Goal: Task Accomplishment & Management: Complete application form

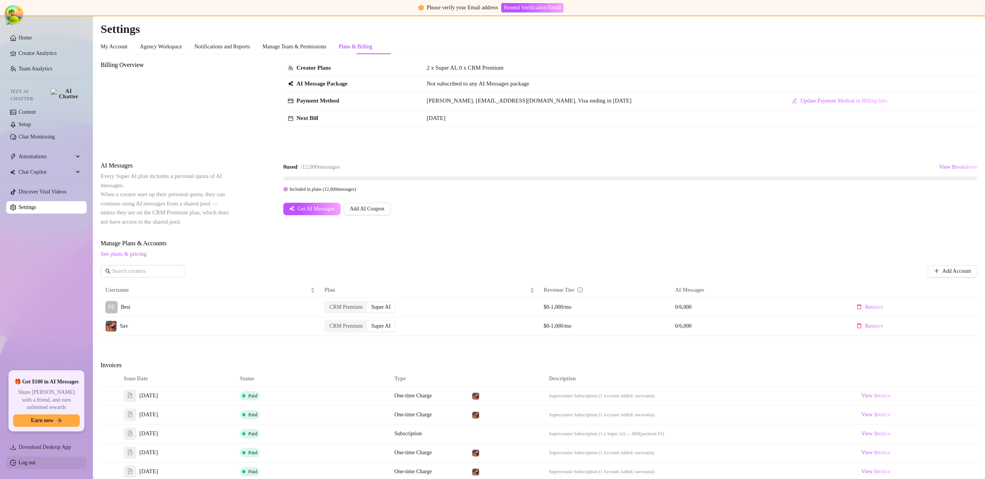
click at [36, 463] on link "Log out" at bounding box center [27, 463] width 17 height 6
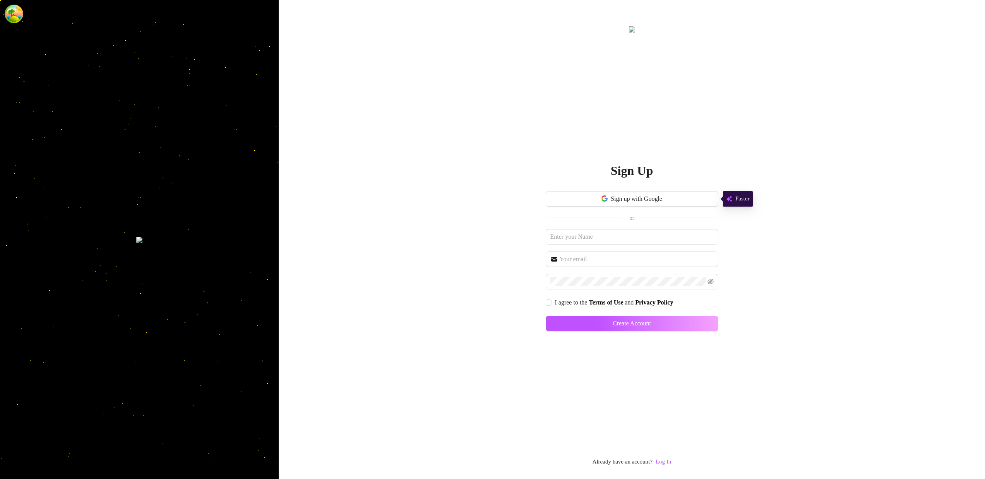
click at [39, 463] on div at bounding box center [139, 239] width 279 height 479
click at [662, 459] on link "Log In" at bounding box center [663, 462] width 15 height 6
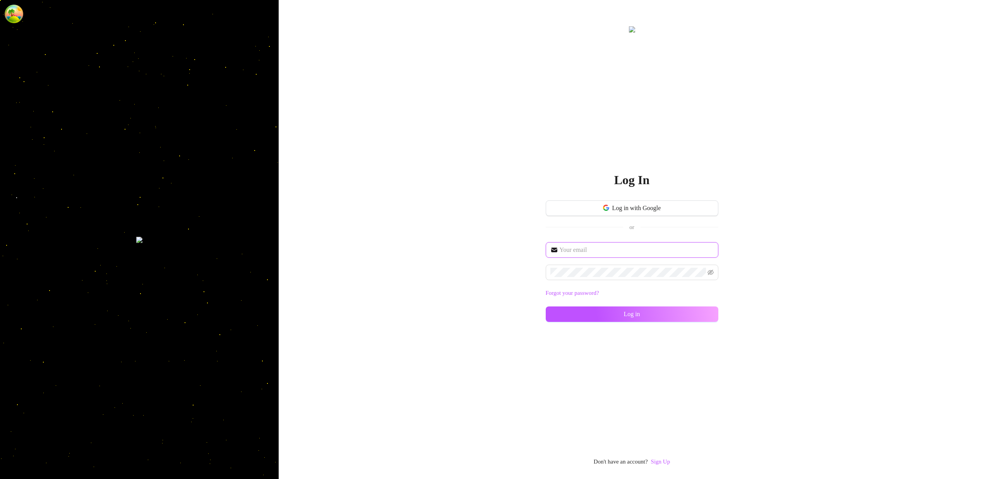
click at [617, 253] on input "text" at bounding box center [637, 249] width 154 height 9
type input "[EMAIL_ADDRESS][DOMAIN_NAME]"
click at [710, 314] on button "Log in" at bounding box center [632, 314] width 173 height 15
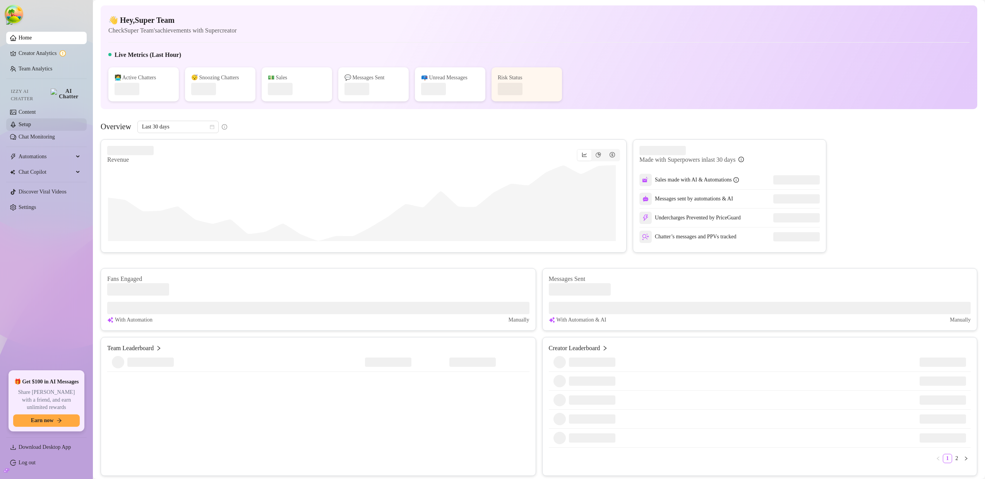
click at [31, 122] on link "Setup" at bounding box center [25, 125] width 12 height 6
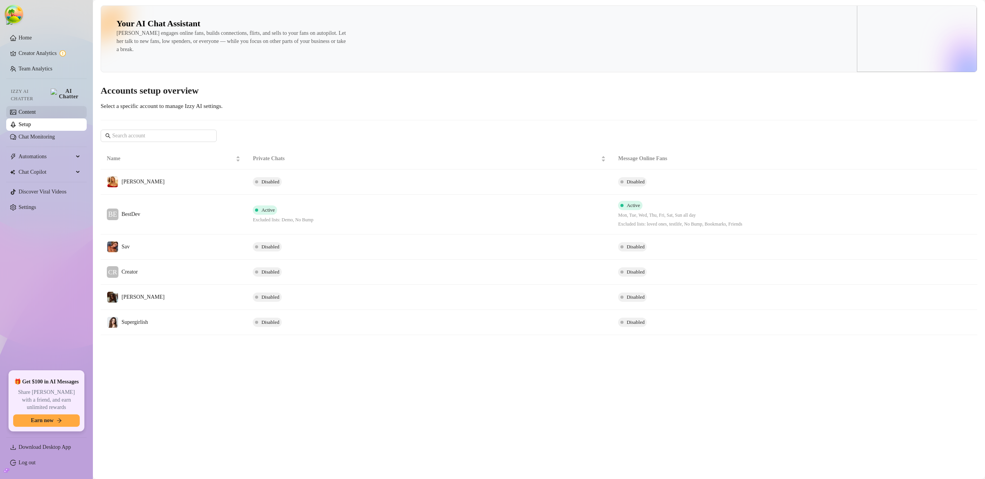
click at [36, 111] on link "Content" at bounding box center [27, 112] width 17 height 6
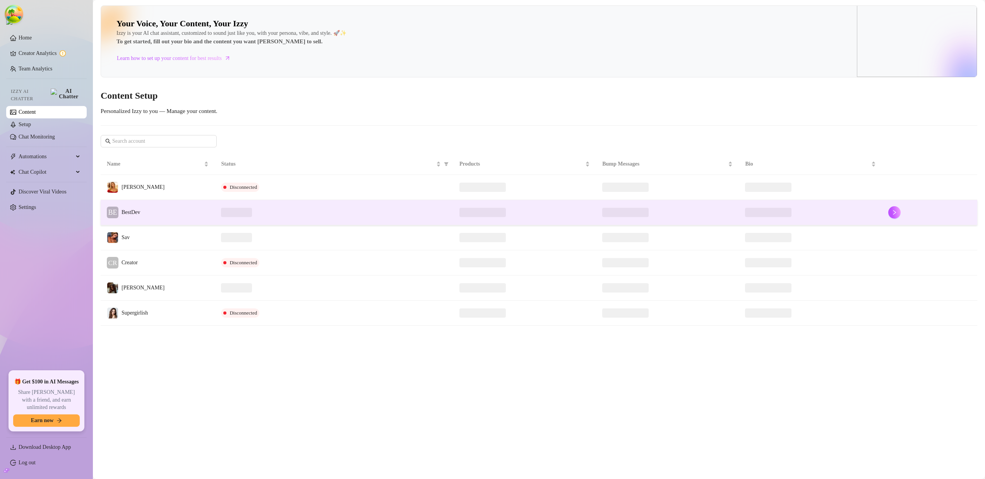
click at [125, 215] on span "BestDev" at bounding box center [131, 212] width 19 height 6
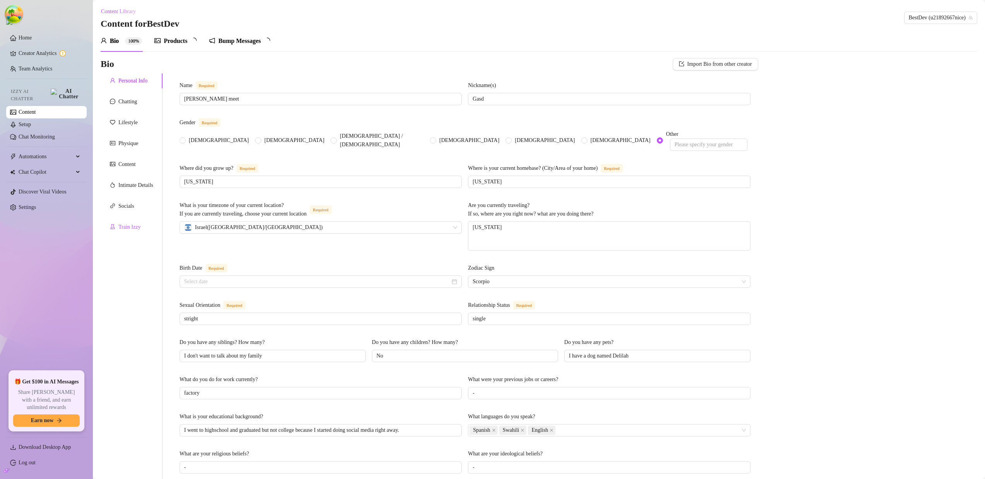
click at [127, 228] on div "Train Izzy" at bounding box center [129, 227] width 22 height 9
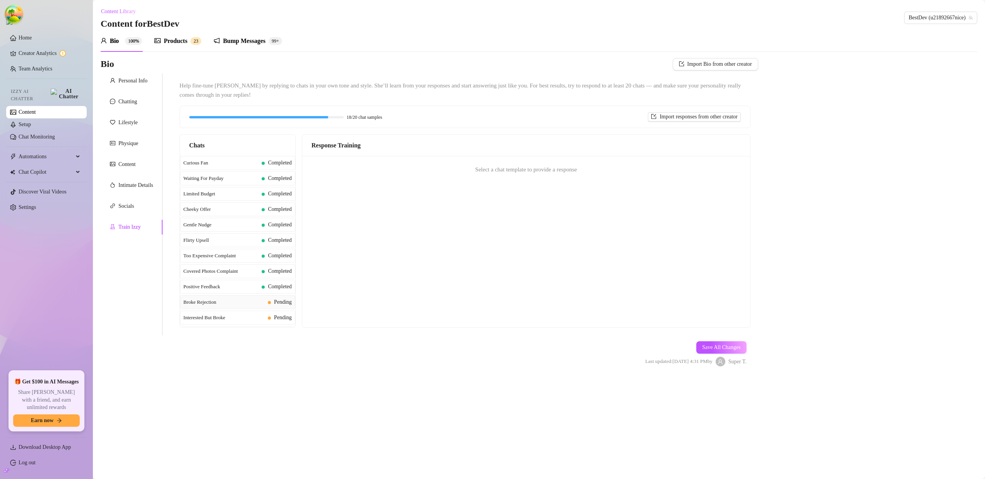
click at [216, 303] on span "Broke Rejection" at bounding box center [224, 303] width 81 height 8
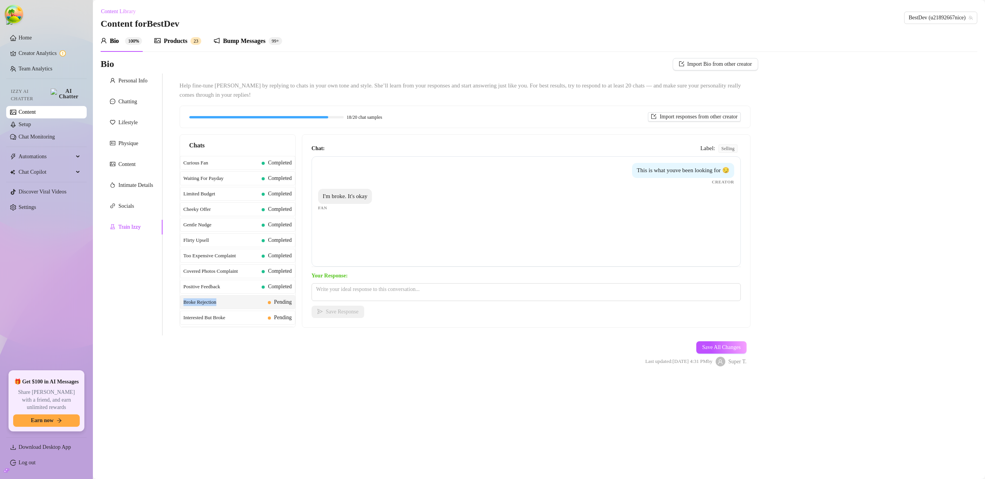
click at [216, 303] on span "Broke Rejection" at bounding box center [224, 303] width 81 height 8
click at [416, 290] on textarea at bounding box center [526, 292] width 429 height 18
type textarea "d"
click at [240, 268] on span "Free Content" at bounding box center [224, 266] width 81 height 8
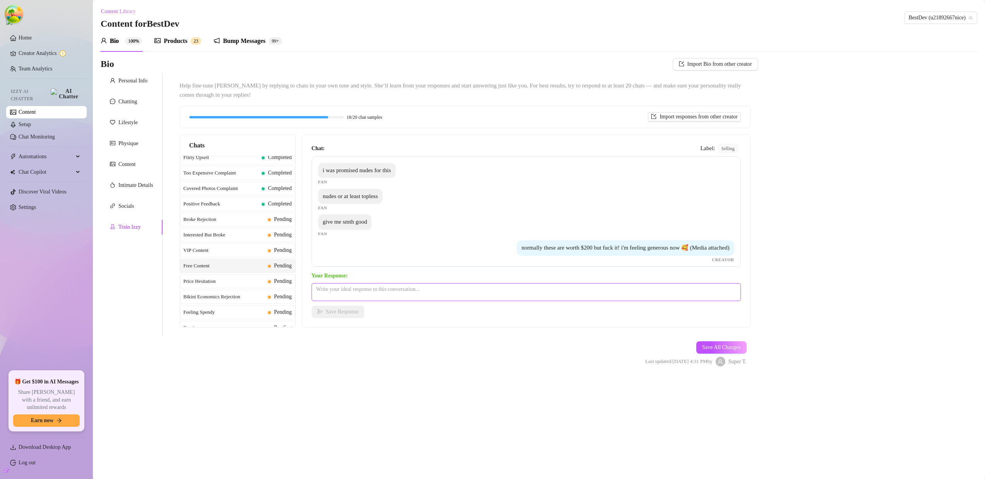
click at [449, 293] on textarea at bounding box center [526, 292] width 429 height 18
type textarea "did you like it"
click at [337, 307] on button "Save Response" at bounding box center [338, 312] width 53 height 12
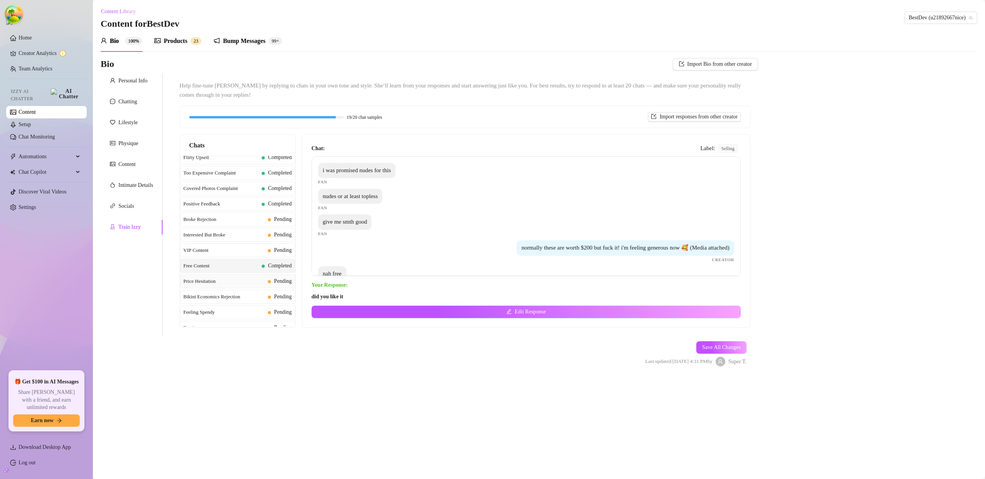
click at [249, 283] on span "Price Hesitation" at bounding box center [224, 282] width 81 height 8
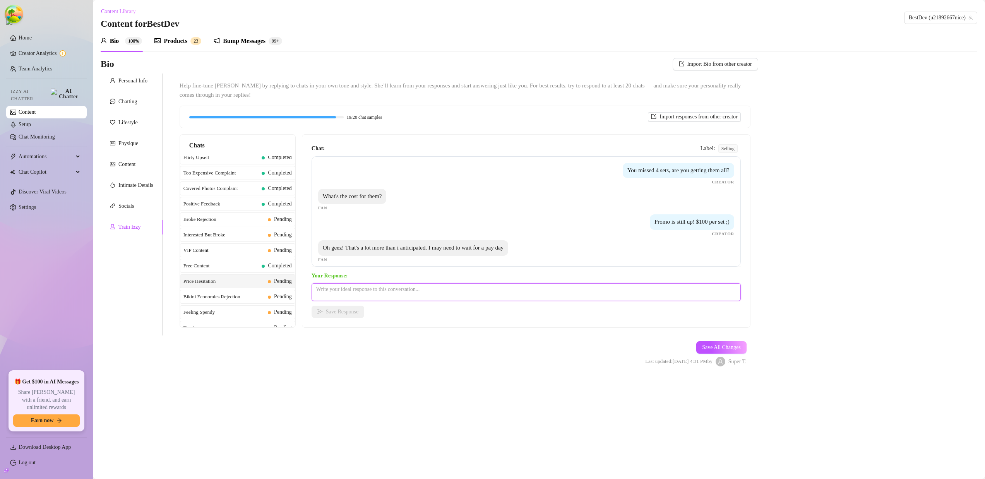
click at [394, 293] on textarea at bounding box center [526, 292] width 429 height 18
type textarea "it is all good"
click at [356, 312] on span "Save Response" at bounding box center [342, 312] width 33 height 6
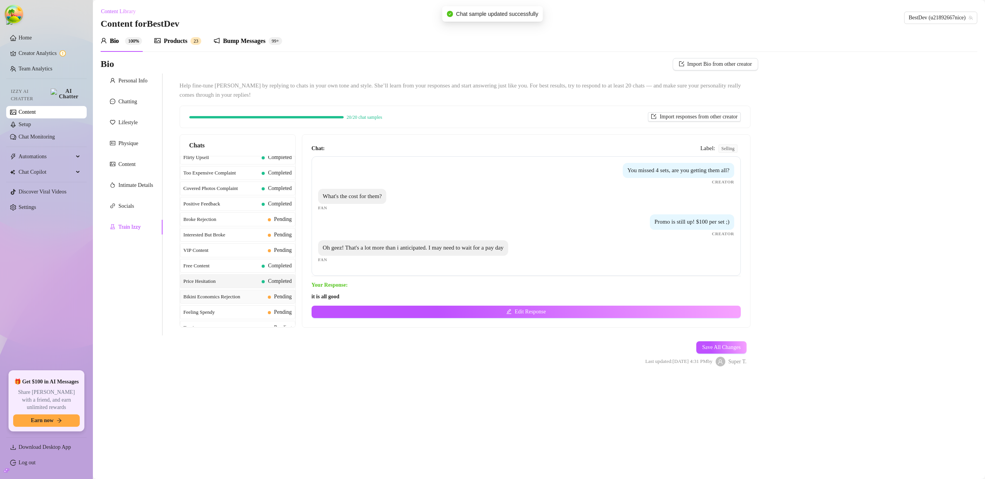
click at [226, 298] on span "Bikini Economics Rejection" at bounding box center [224, 297] width 81 height 8
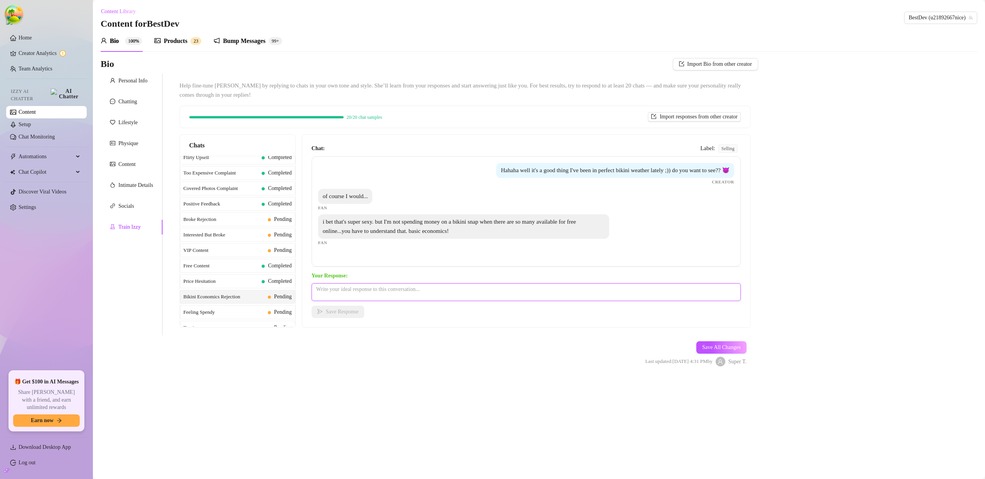
click at [376, 287] on textarea at bounding box center [526, 292] width 429 height 18
click at [223, 298] on span "Bikini Economics Rejection" at bounding box center [224, 297] width 81 height 8
click at [228, 309] on span "Feeling Spendy" at bounding box center [224, 313] width 81 height 8
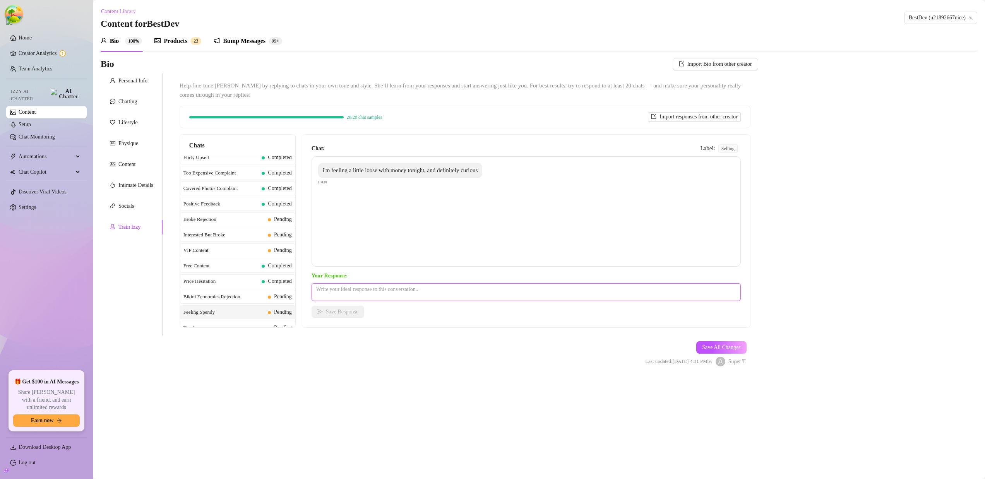
click at [371, 288] on textarea at bounding box center [526, 292] width 429 height 18
type textarea "ohhh i love you"
click at [361, 307] on button "Save Response" at bounding box center [338, 312] width 53 height 12
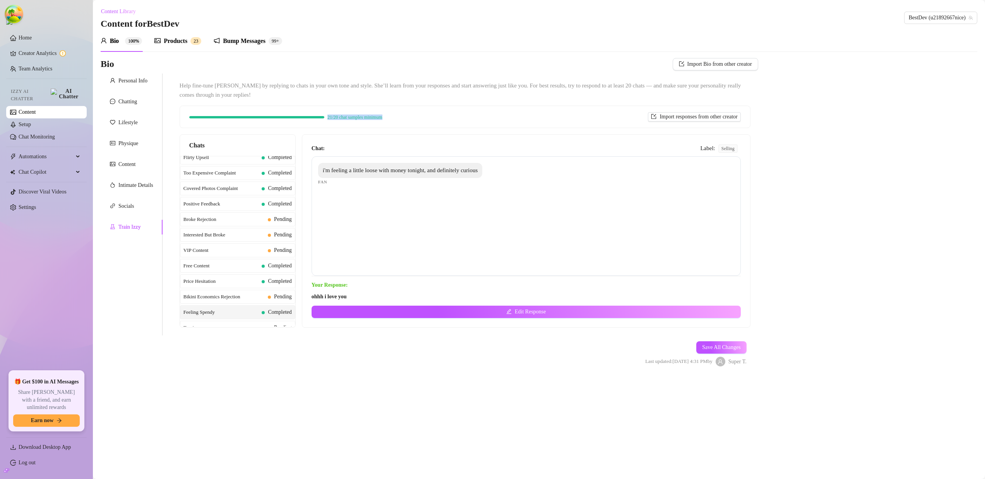
drag, startPoint x: 320, startPoint y: 117, endPoint x: 386, endPoint y: 118, distance: 65.4
click at [386, 118] on div "21/20 chat samples minimum Import responses from other creator" at bounding box center [465, 116] width 552 height 9
copy div "21/20 chat samples minimum"
click at [418, 68] on div "Bio Import Bio from other creator" at bounding box center [430, 64] width 658 height 12
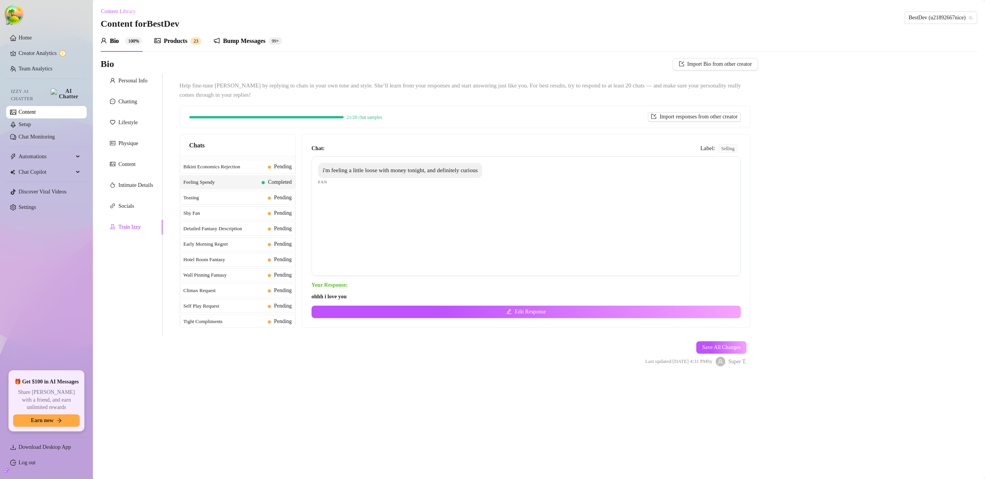
click at [531, 87] on span "Help fine-tune [PERSON_NAME] by replying to chats in your own tone and style. S…" at bounding box center [465, 90] width 571 height 18
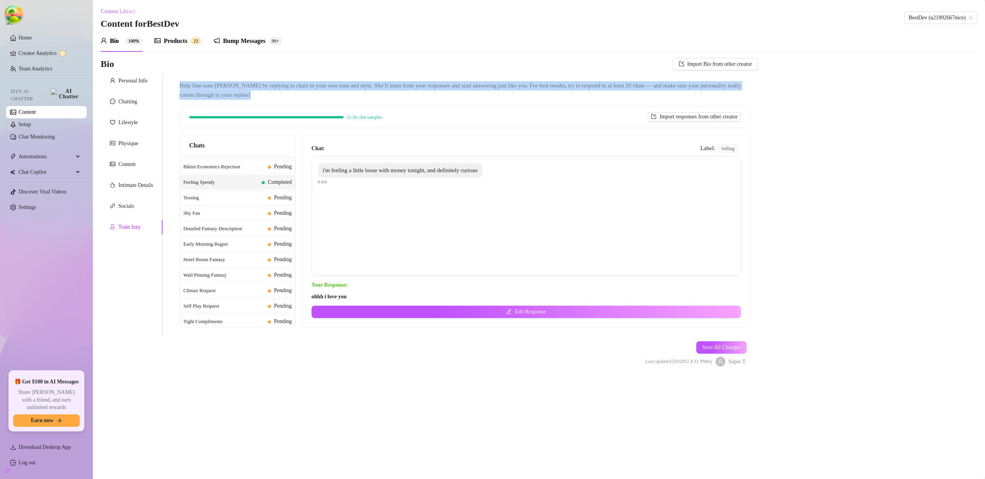
click at [531, 87] on span "Help fine-tune [PERSON_NAME] by replying to chats in your own tone and style. S…" at bounding box center [465, 90] width 571 height 18
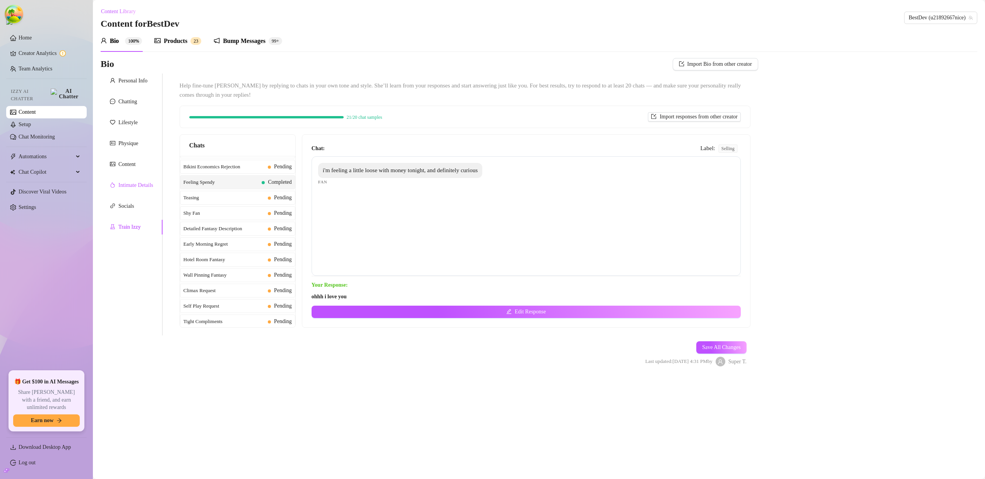
click at [117, 186] on div "Intimate Details" at bounding box center [131, 185] width 43 height 9
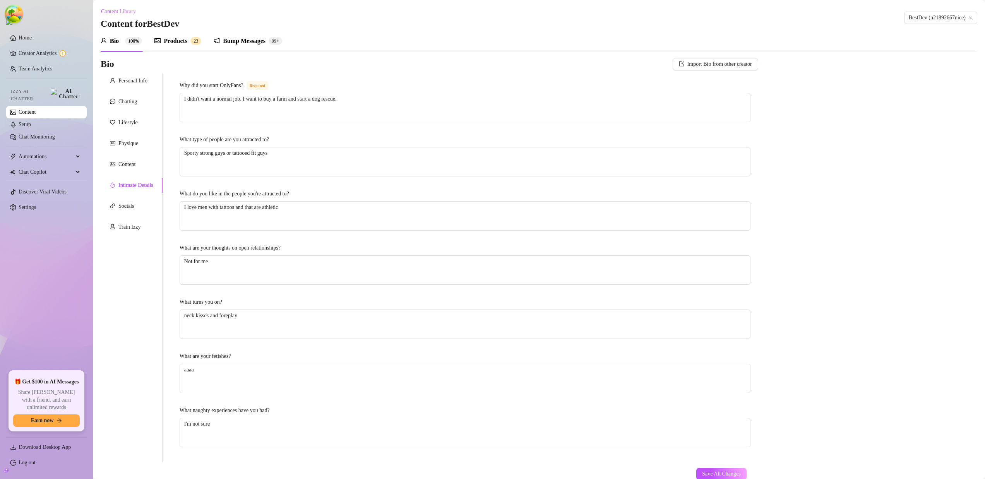
click at [218, 142] on div "What type of people are you attracted to?" at bounding box center [224, 140] width 89 height 9
click at [218, 148] on textarea "Sporty strong guys or tattooed fit guys" at bounding box center [465, 162] width 570 height 29
click at [218, 142] on div "What type of people are you attracted to?" at bounding box center [224, 140] width 89 height 9
click at [218, 148] on textarea "Sporty strong guys or tattooed fit guys" at bounding box center [465, 162] width 570 height 29
click at [117, 117] on div "Lifestyle" at bounding box center [132, 122] width 62 height 15
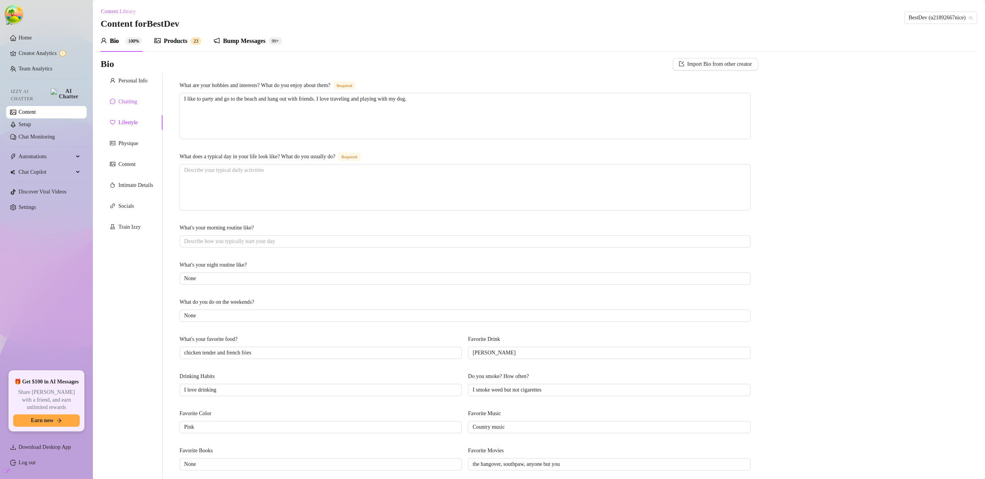
click at [126, 101] on div "Chatting" at bounding box center [127, 102] width 19 height 9
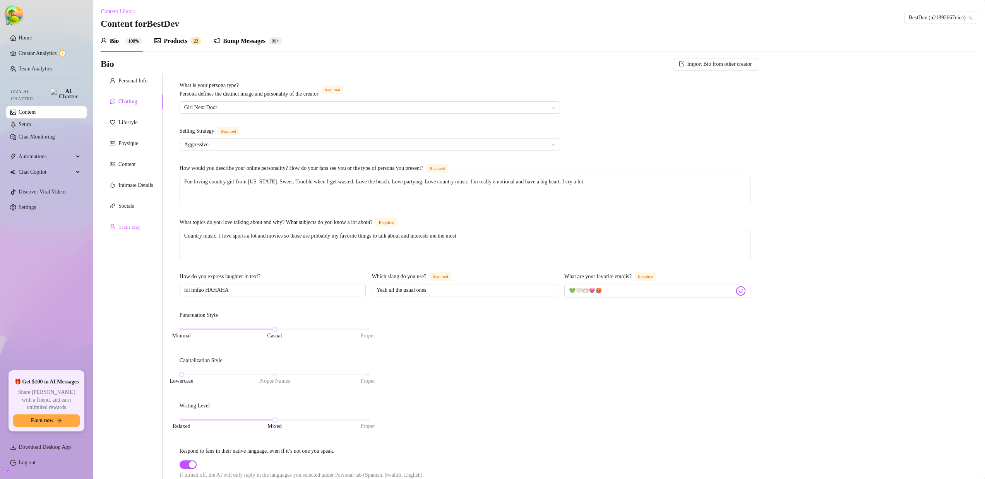
click at [115, 232] on div "Train Izzy" at bounding box center [132, 227] width 62 height 15
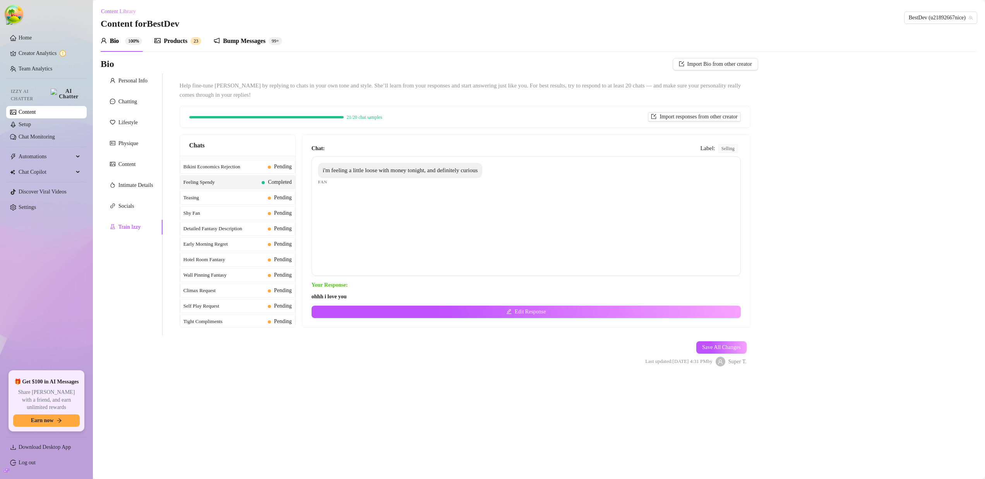
click at [234, 82] on span "Help fine-tune [PERSON_NAME] by replying to chats in your own tone and style. S…" at bounding box center [465, 90] width 571 height 18
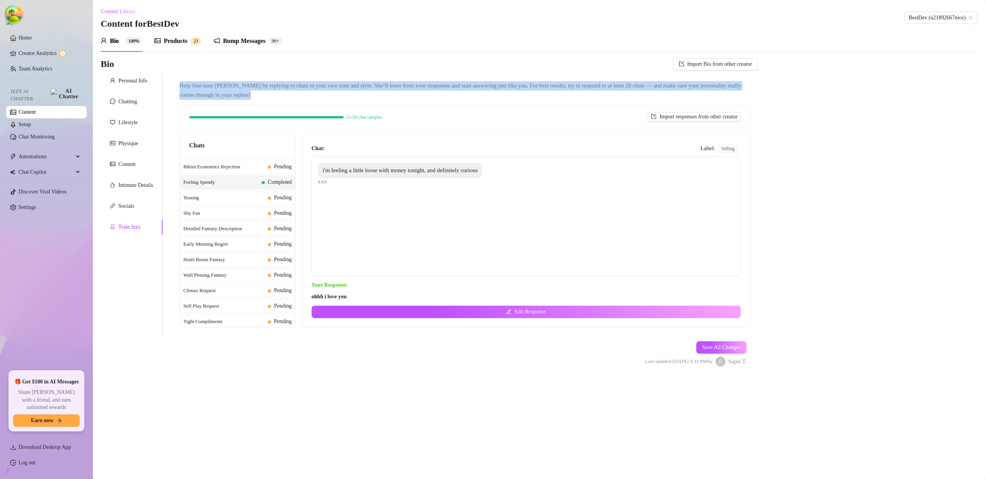
click at [234, 82] on span "Help fine-tune [PERSON_NAME] by replying to chats in your own tone and style. S…" at bounding box center [465, 90] width 571 height 18
click at [334, 92] on span "Help fine-tune [PERSON_NAME] by replying to chats in your own tone and style. S…" at bounding box center [465, 90] width 571 height 18
drag, startPoint x: 309, startPoint y: 94, endPoint x: 182, endPoint y: 80, distance: 127.4
click at [182, 80] on div "Help fine-tune [PERSON_NAME] by replying to chats in your own tone and style. S…" at bounding box center [465, 205] width 587 height 262
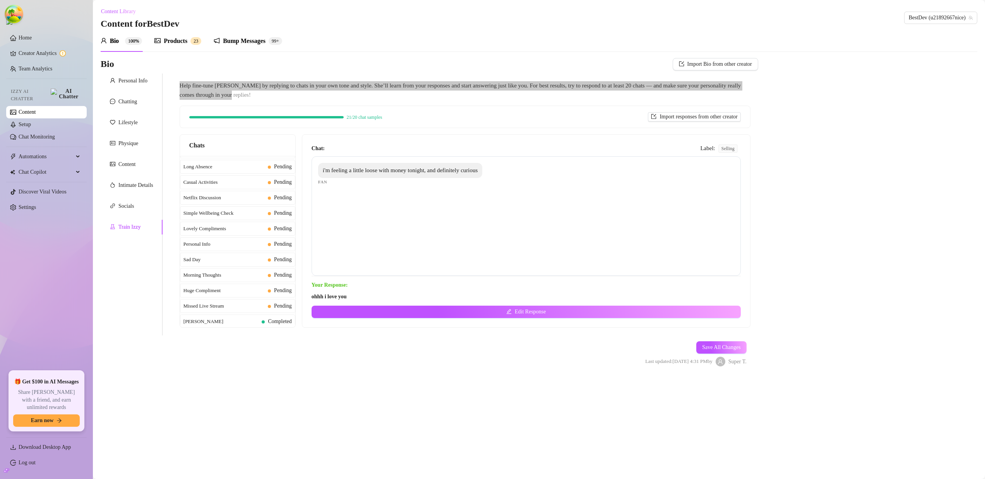
scroll to position [707, 0]
click at [238, 323] on span "[PERSON_NAME]" at bounding box center [221, 323] width 75 height 8
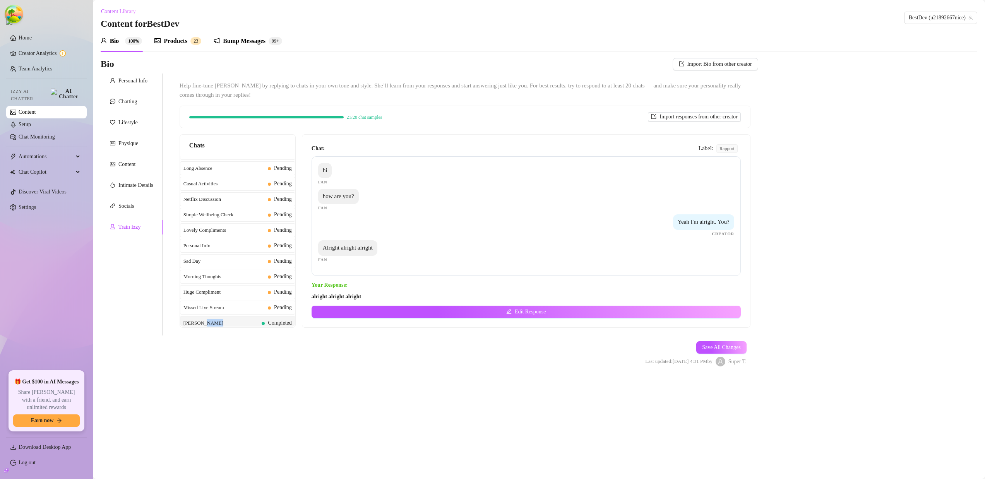
scroll to position [719, 0]
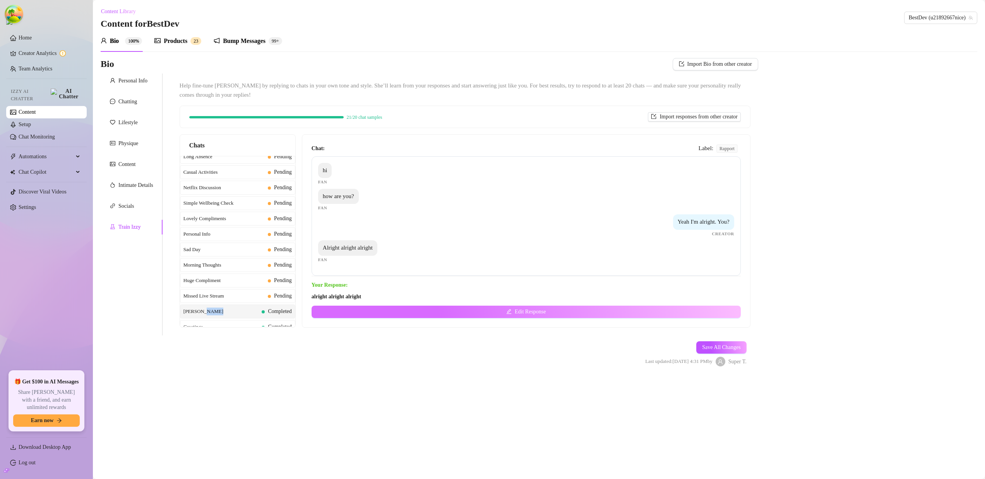
click at [450, 309] on button "Edit Response" at bounding box center [526, 312] width 429 height 12
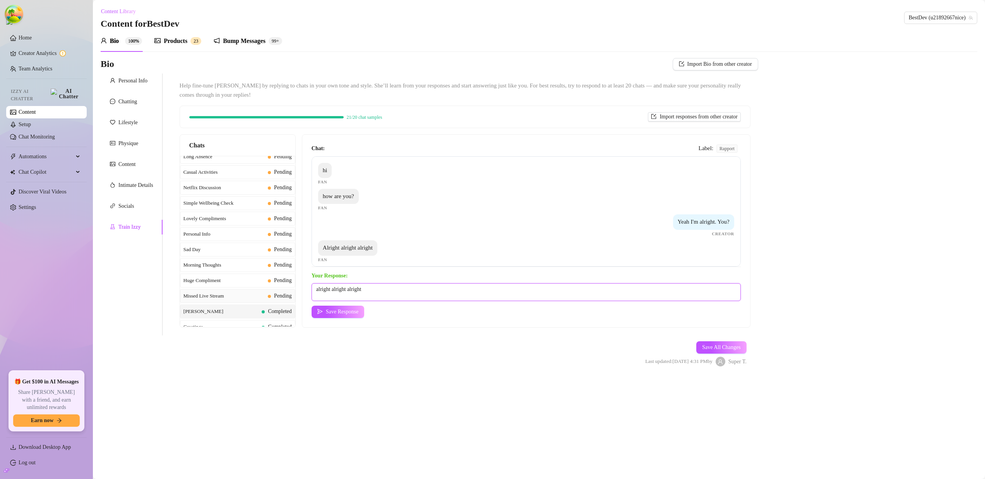
drag, startPoint x: 358, startPoint y: 290, endPoint x: 280, endPoint y: 290, distance: 78.2
click at [280, 290] on div "Chats Curious Fan Completed Waiting For Payday Completed Limited Budget Complet…" at bounding box center [465, 231] width 571 height 194
click at [726, 351] on button "Save All Changes" at bounding box center [722, 347] width 50 height 12
click at [256, 290] on div "Missed Live Stream Pending" at bounding box center [237, 296] width 115 height 14
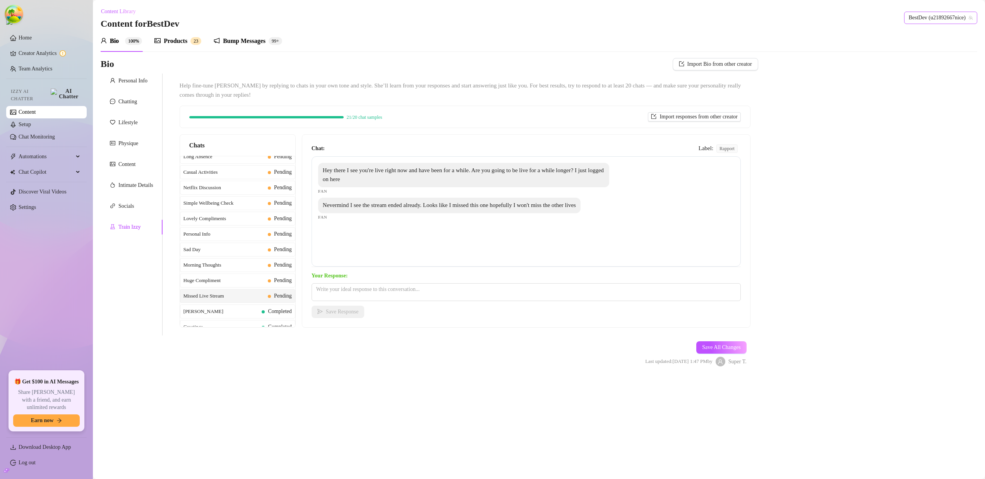
click at [924, 20] on span "BestDev (u21892667nice)" at bounding box center [941, 18] width 64 height 12
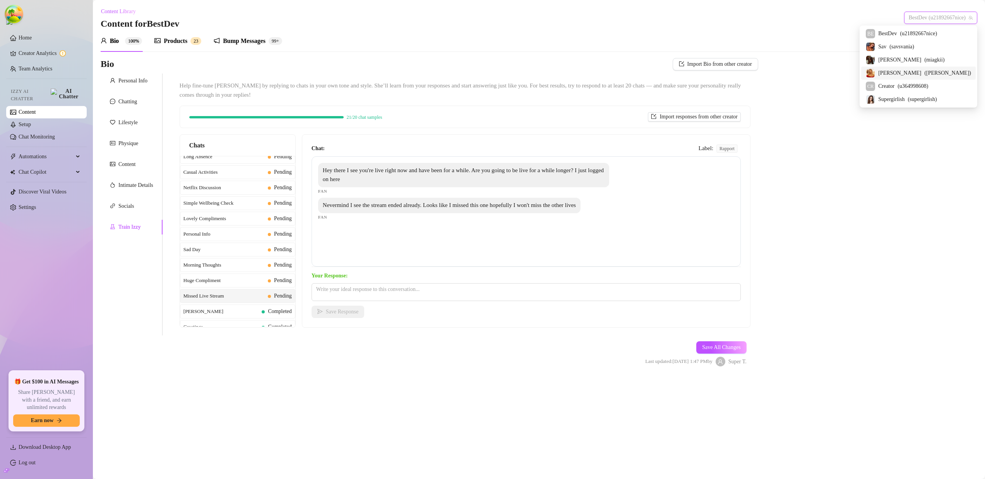
click at [915, 71] on span "[PERSON_NAME]" at bounding box center [899, 73] width 43 height 9
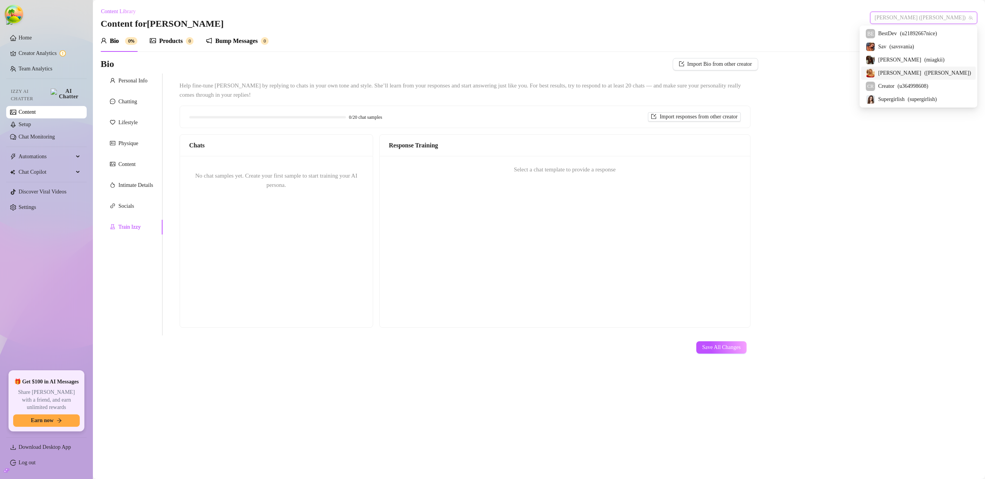
click at [912, 14] on span "[PERSON_NAME] ([PERSON_NAME])" at bounding box center [924, 18] width 98 height 12
click at [901, 51] on div "Sav ( savsvania )" at bounding box center [918, 46] width 115 height 13
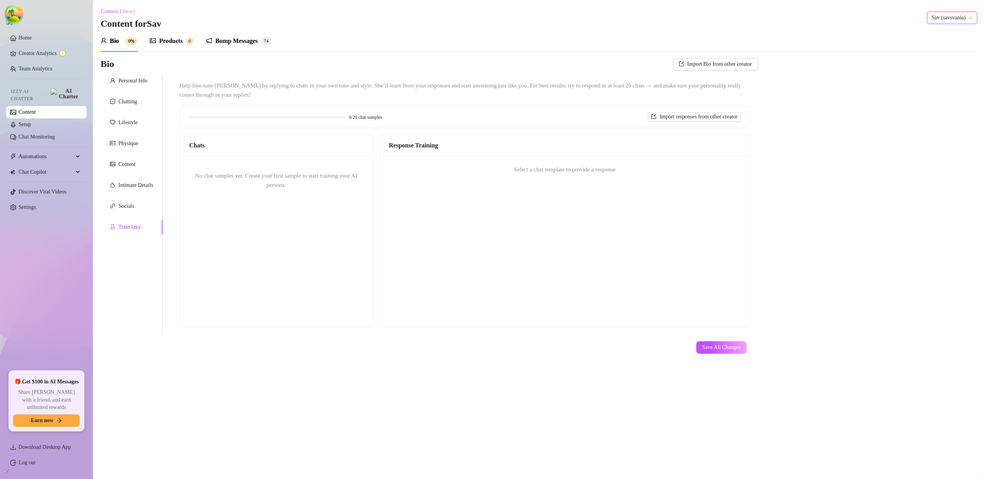
click at [313, 203] on div "No chat samples yet. Create your first sample to start training your AI persona." at bounding box center [276, 180] width 193 height 49
click at [342, 196] on div "No chat samples yet. Create your first sample to start training your AI persona." at bounding box center [276, 180] width 193 height 49
click at [939, 18] on span "Sav (savsvania)" at bounding box center [952, 18] width 41 height 12
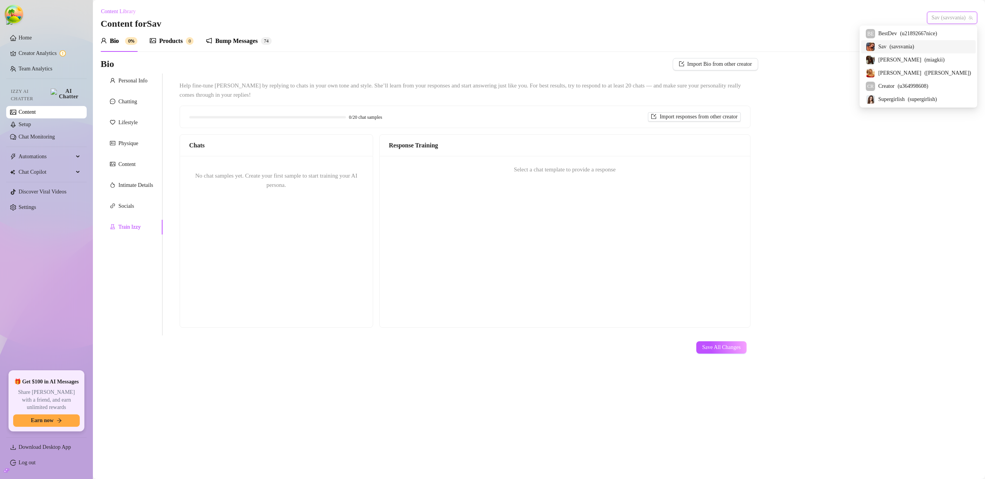
click at [123, 94] on div "Personal Info Chatting Lifestyle Physique Content Intimate Details Socials Trai…" at bounding box center [132, 205] width 62 height 262
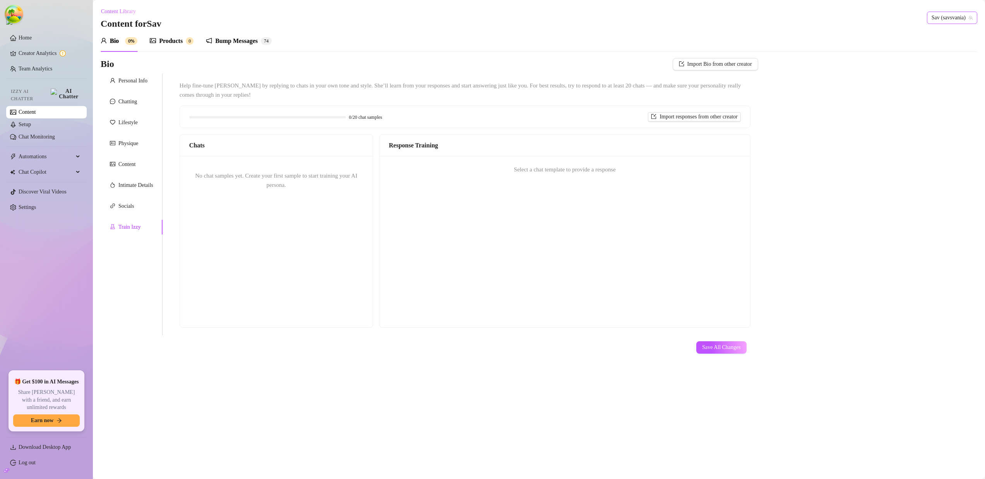
click at [943, 15] on span "Sav (savsvania)" at bounding box center [952, 18] width 41 height 12
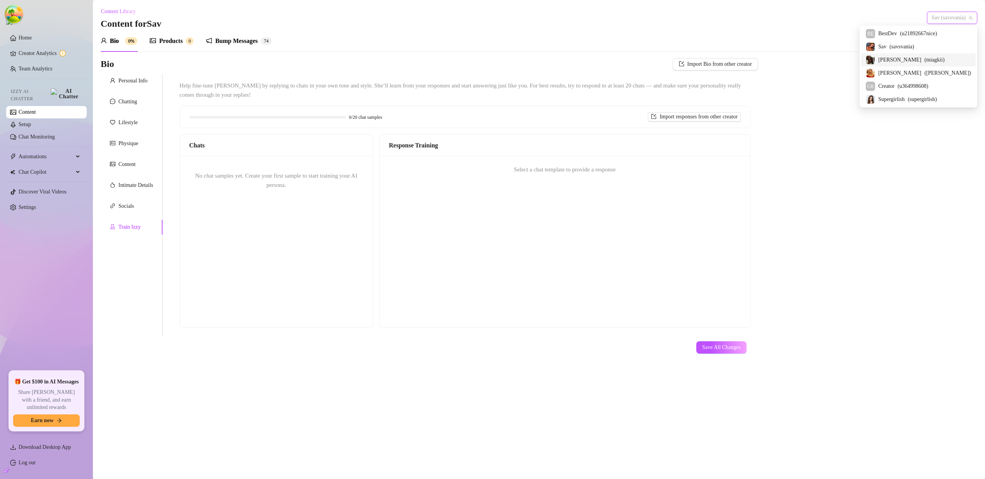
click at [914, 55] on div "[PERSON_NAME] ( miagkii )" at bounding box center [918, 59] width 105 height 9
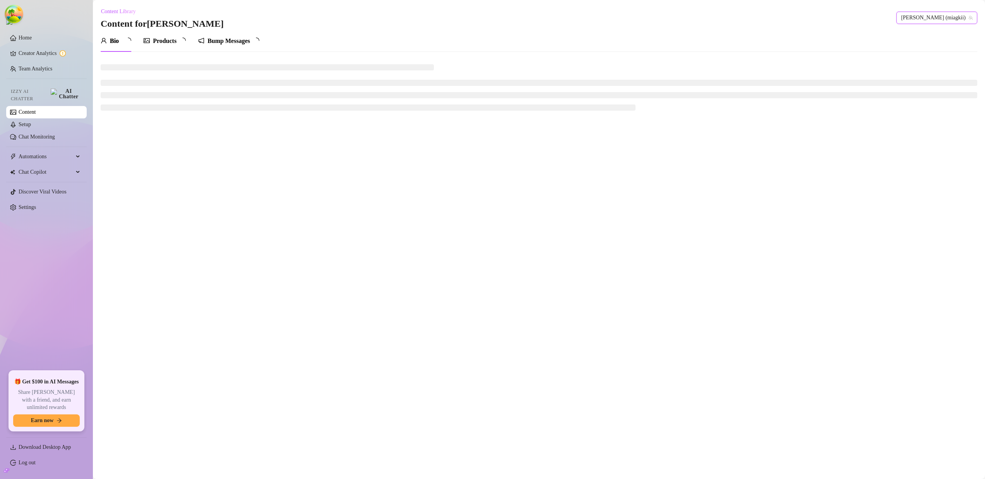
click at [914, 48] on div "Bio Products Bump Messages" at bounding box center [539, 41] width 877 height 22
click at [963, 14] on span "[PERSON_NAME] (miagkii)" at bounding box center [937, 18] width 72 height 12
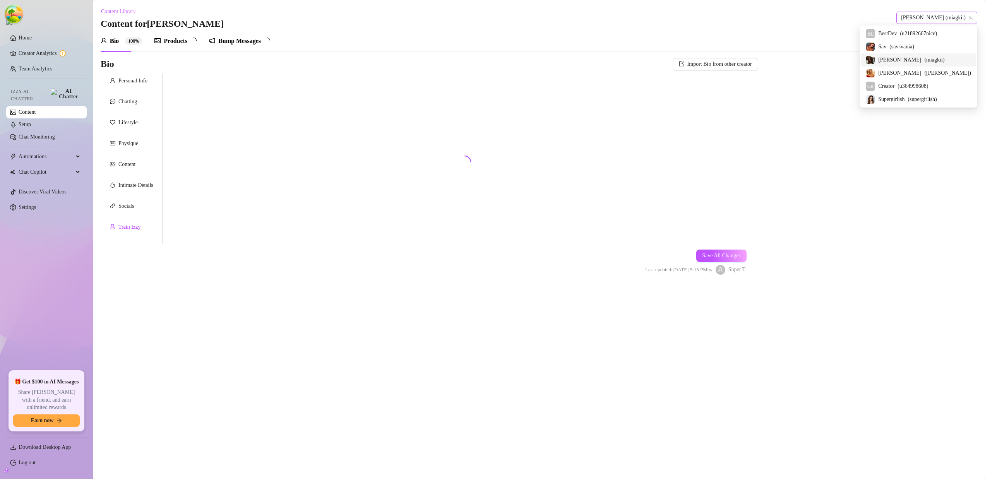
click at [951, 21] on span "[PERSON_NAME] (miagkii)" at bounding box center [937, 18] width 72 height 12
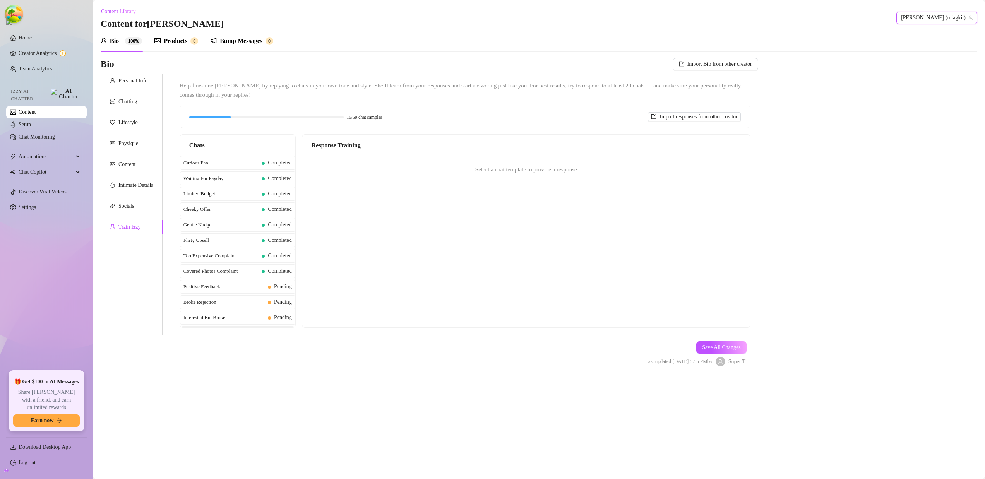
click at [962, 16] on span "[PERSON_NAME] (miagkii)" at bounding box center [937, 18] width 72 height 12
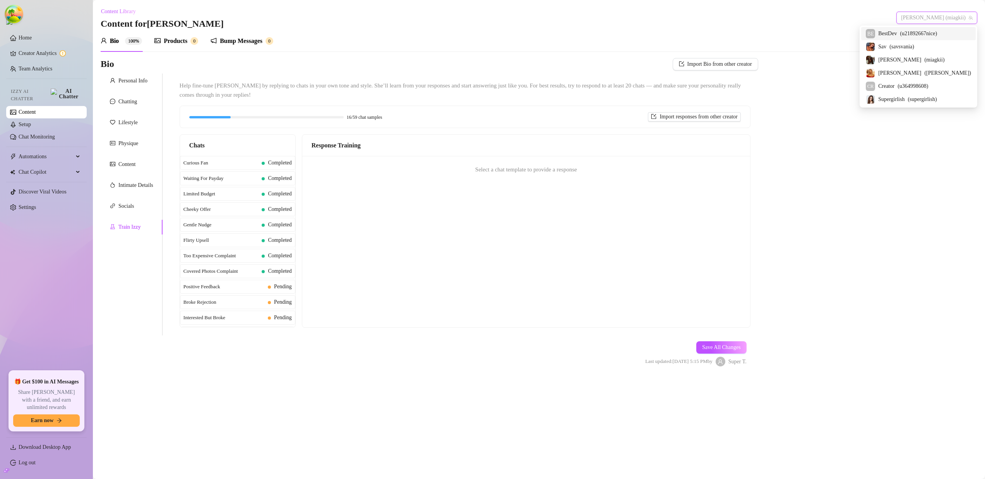
click at [934, 33] on span "( u21892667nice )" at bounding box center [918, 33] width 37 height 9
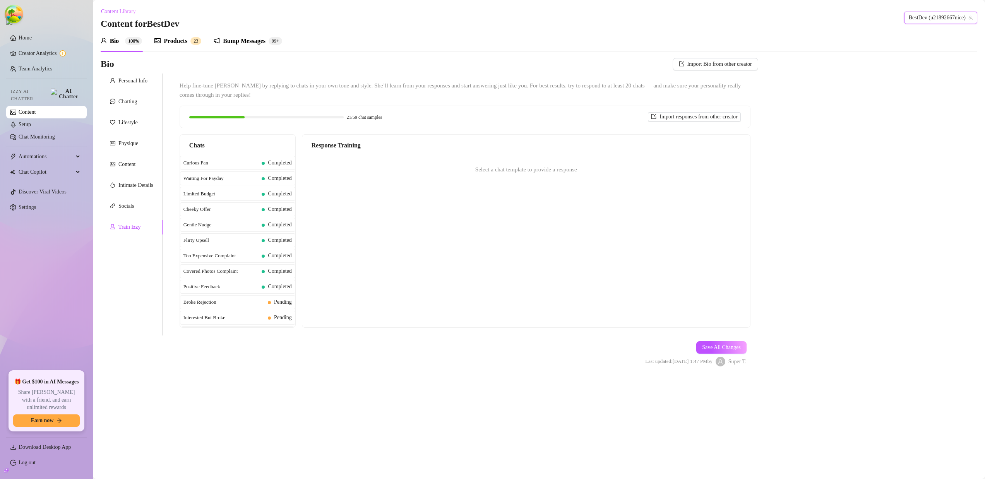
click at [931, 16] on span "BestDev (u21892667nice)" at bounding box center [941, 18] width 64 height 12
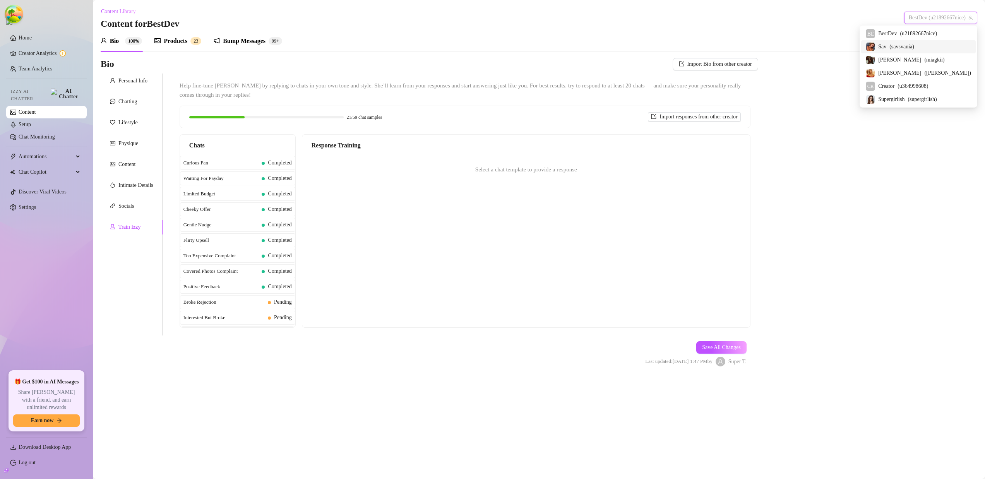
click at [914, 50] on span "( savsvania )" at bounding box center [902, 47] width 25 height 9
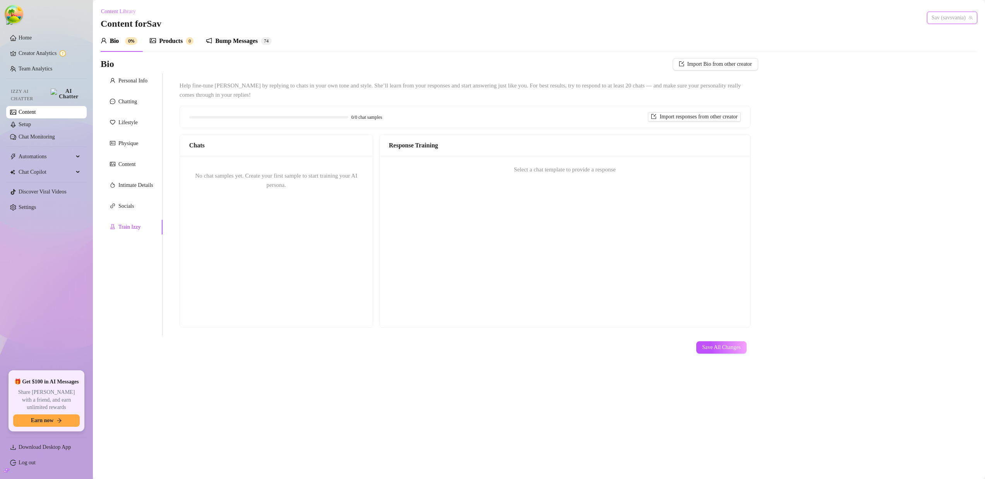
click at [932, 18] on span "Sav (savsvania)" at bounding box center [952, 18] width 41 height 12
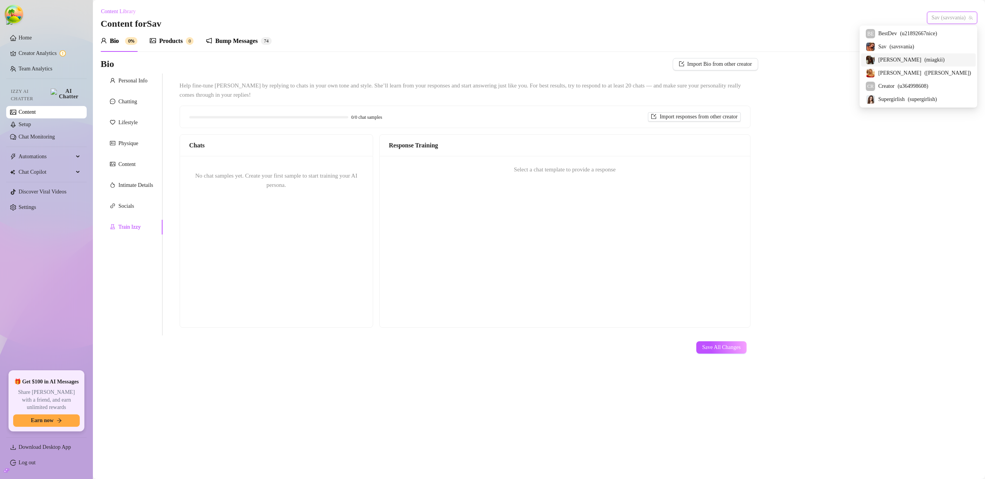
click at [925, 58] on span "( miagkii )" at bounding box center [935, 60] width 20 height 9
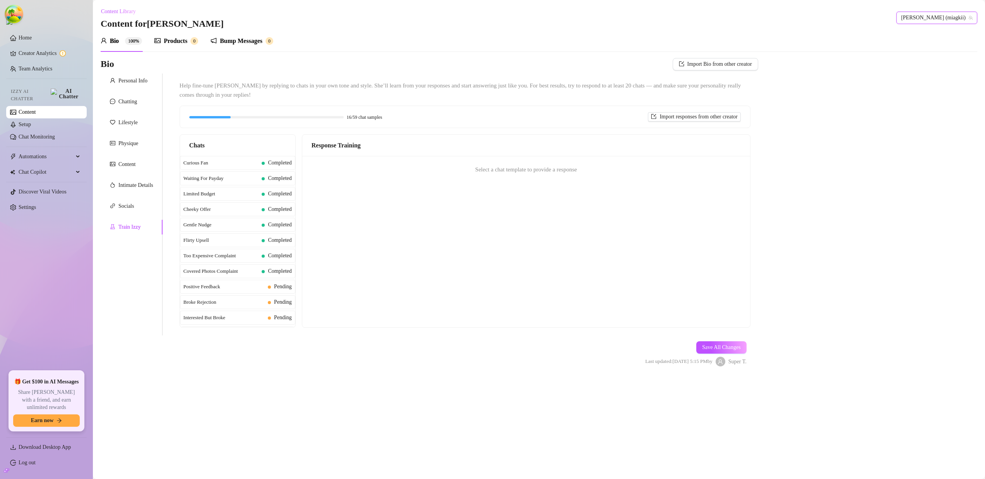
click at [946, 14] on span "[PERSON_NAME] (miagkii)" at bounding box center [937, 18] width 72 height 12
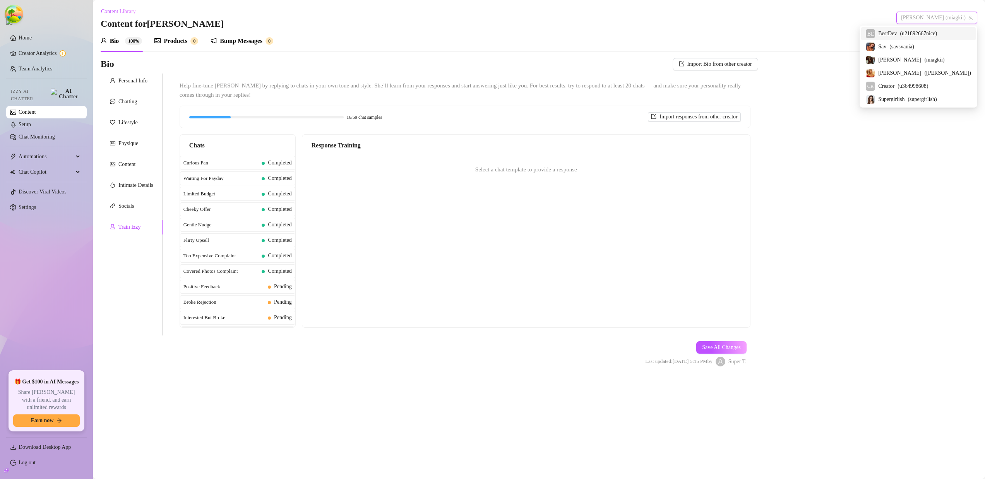
click at [926, 37] on span "( u21892667nice )" at bounding box center [918, 33] width 37 height 9
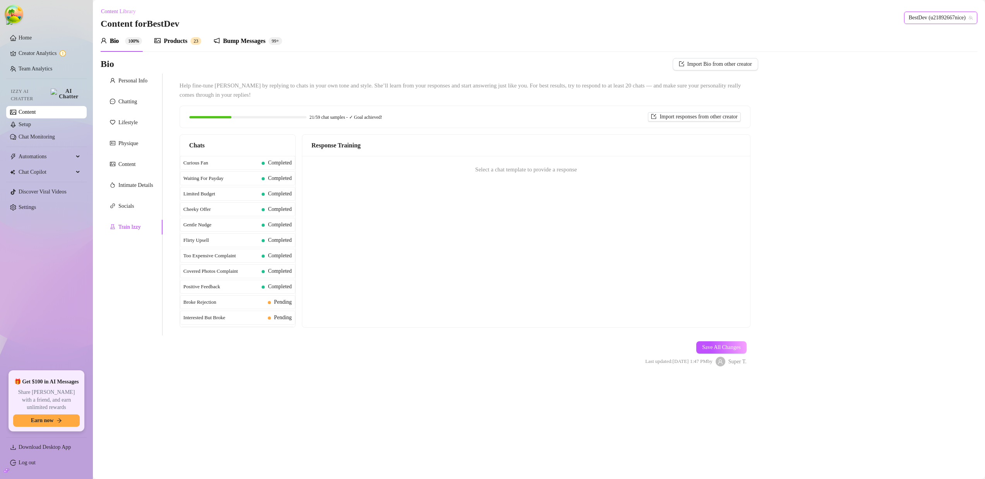
click at [924, 17] on span "BestDev (u21892667nice)" at bounding box center [941, 18] width 64 height 12
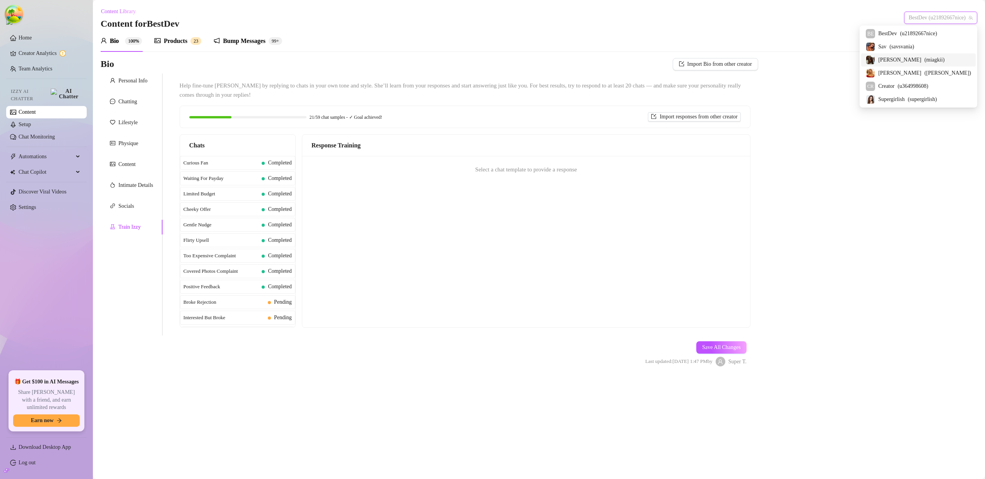
click at [925, 62] on span "( miagkii )" at bounding box center [935, 60] width 20 height 9
click at [916, 62] on div "Bio Import Bio from other creator Personal Info Chatting Lifestyle Physique Con…" at bounding box center [539, 219] width 877 height 322
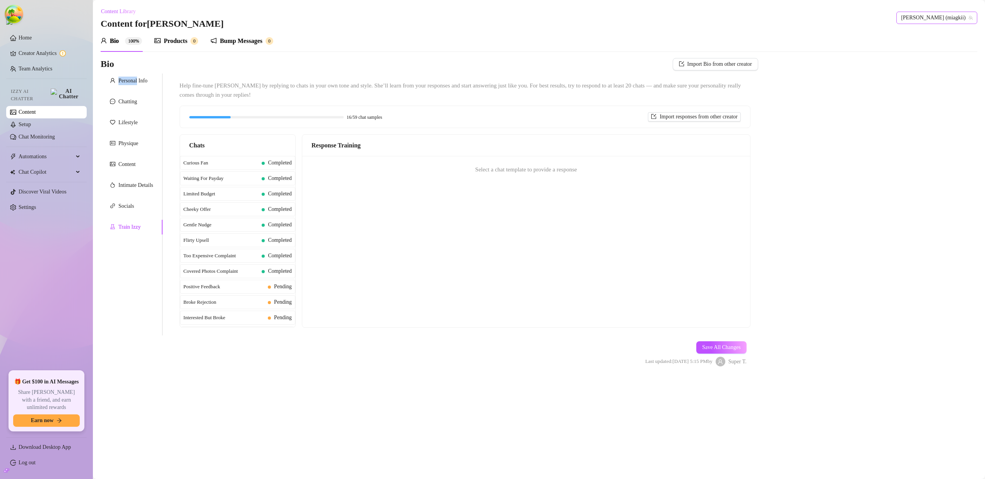
click at [942, 19] on span "[PERSON_NAME] (miagkii)" at bounding box center [937, 18] width 72 height 12
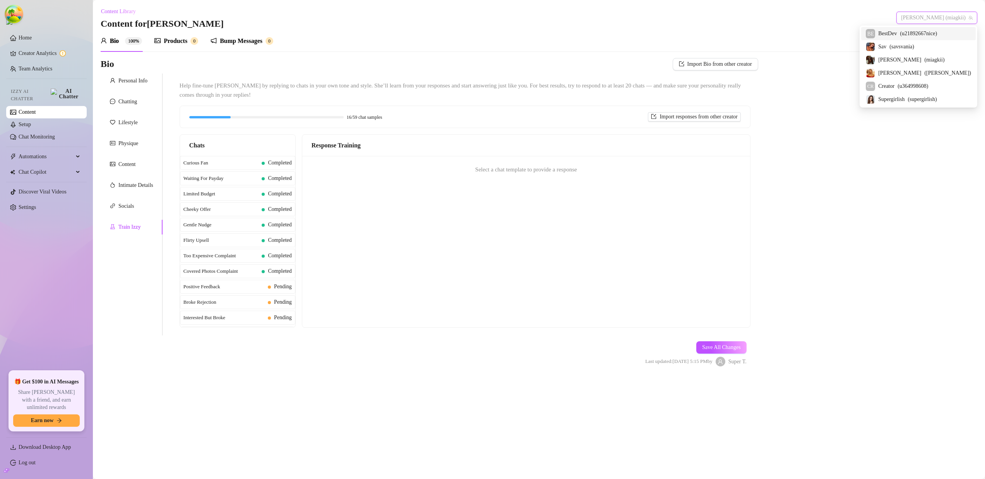
click at [897, 37] on span "BestDev" at bounding box center [887, 33] width 19 height 9
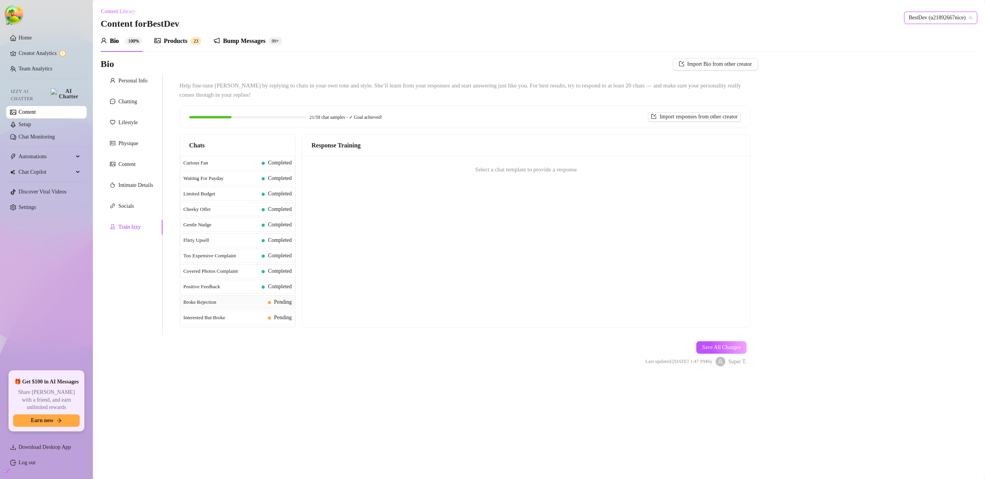
click at [237, 297] on div "Broke Rejection Pending" at bounding box center [237, 302] width 115 height 14
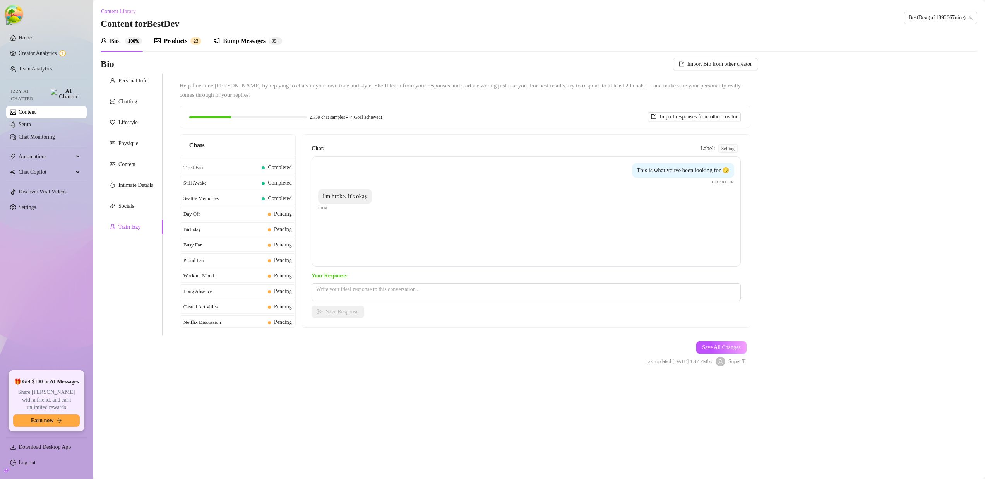
scroll to position [563, 0]
click at [229, 250] on span "Birthday" at bounding box center [224, 251] width 81 height 8
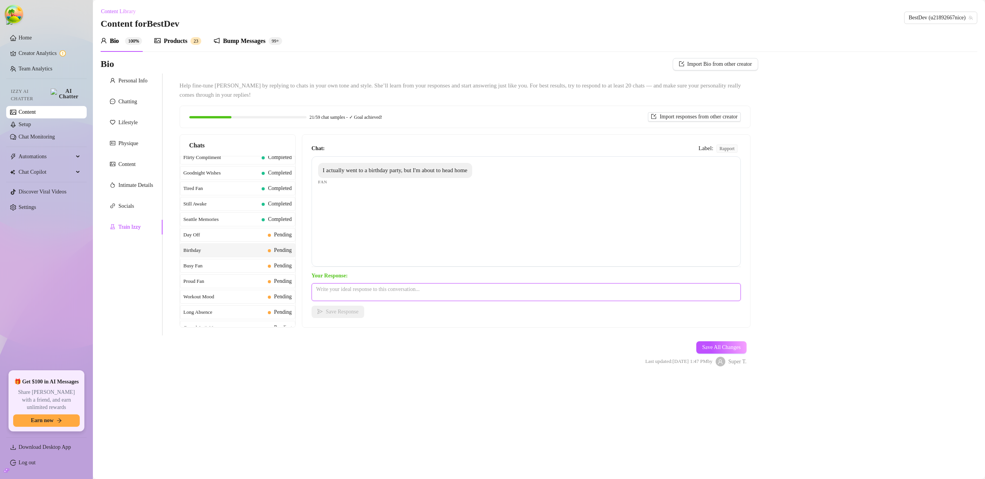
click at [346, 285] on textarea at bounding box center [526, 292] width 429 height 18
type textarea "hi"
click at [358, 305] on div "Your Response: hi Save Response" at bounding box center [526, 295] width 429 height 46
click at [358, 309] on span "Save Response" at bounding box center [342, 312] width 33 height 6
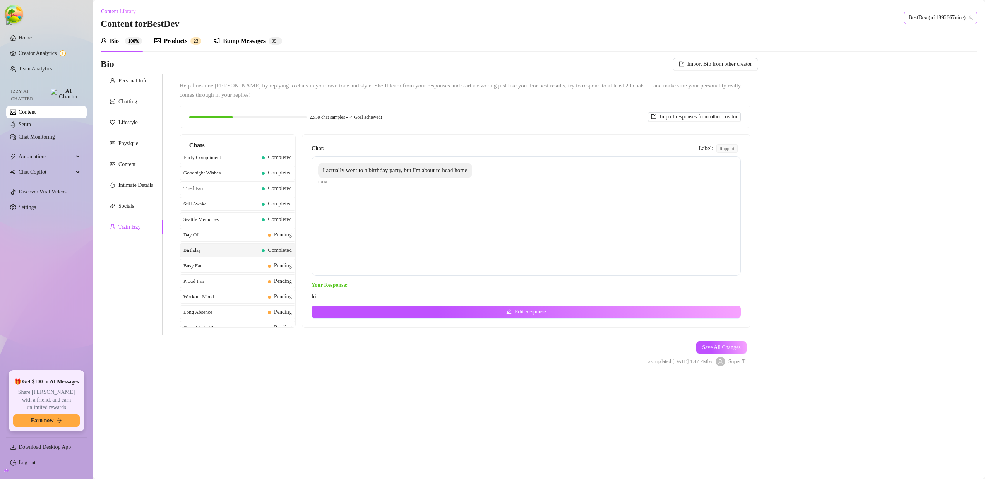
click at [930, 22] on span "BestDev (u21892667nice)" at bounding box center [941, 18] width 64 height 12
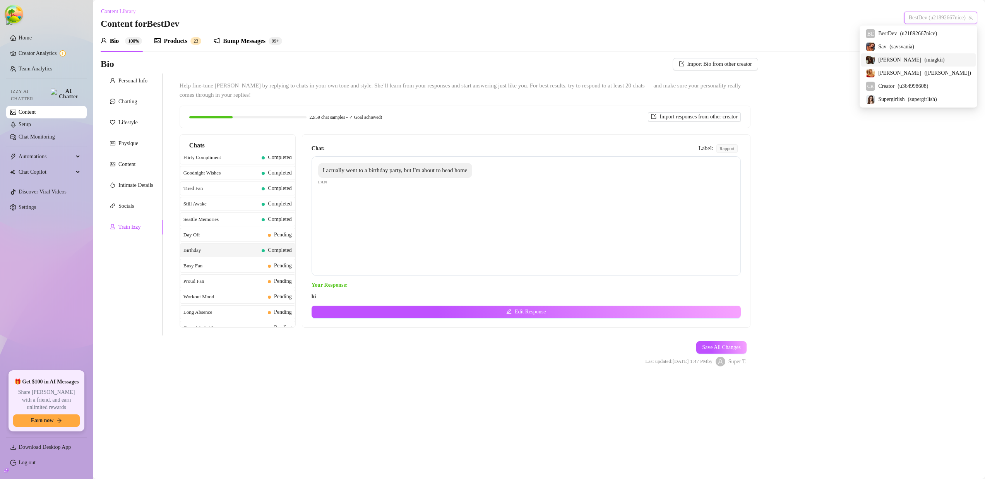
click at [925, 58] on span "( miagkii )" at bounding box center [935, 60] width 20 height 9
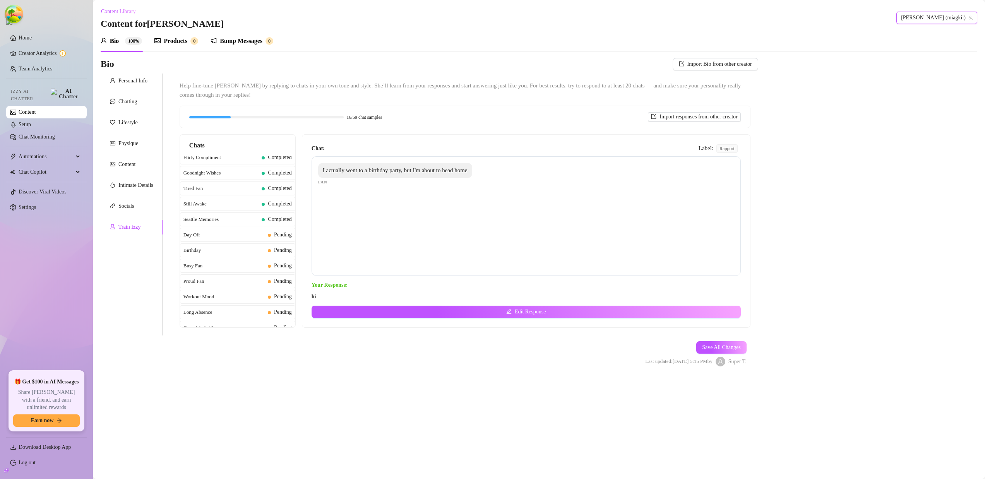
click at [947, 21] on span "[PERSON_NAME] (miagkii)" at bounding box center [937, 18] width 72 height 12
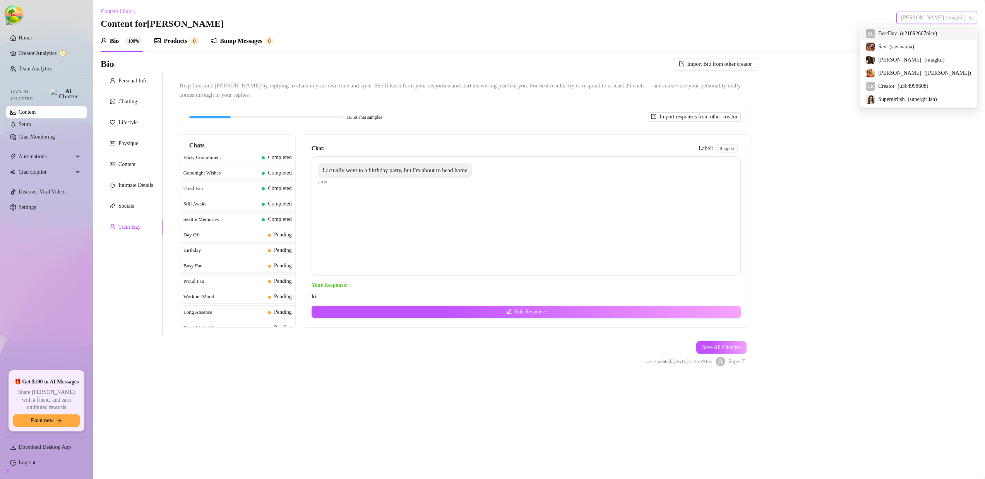
click at [929, 33] on span "( u21892667nice )" at bounding box center [918, 33] width 37 height 9
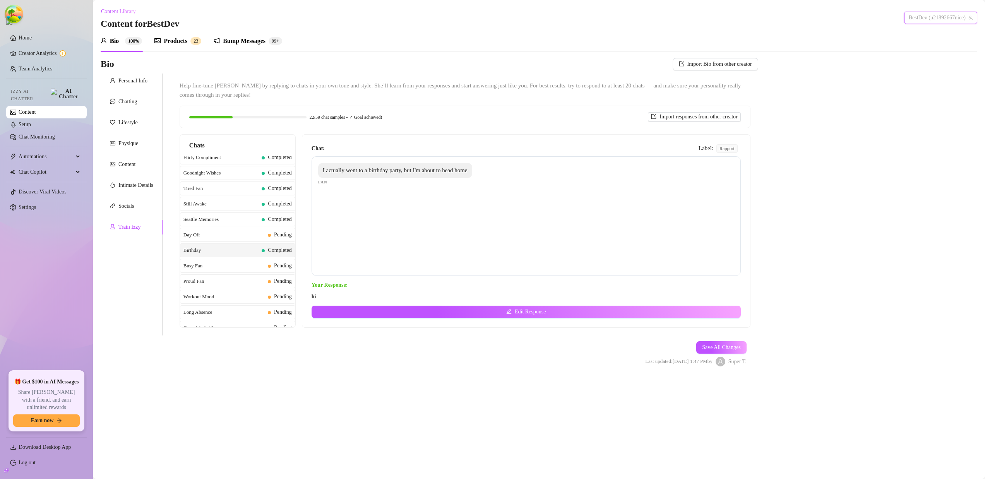
click at [911, 17] on span "BestDev (u21892667nice)" at bounding box center [941, 18] width 64 height 12
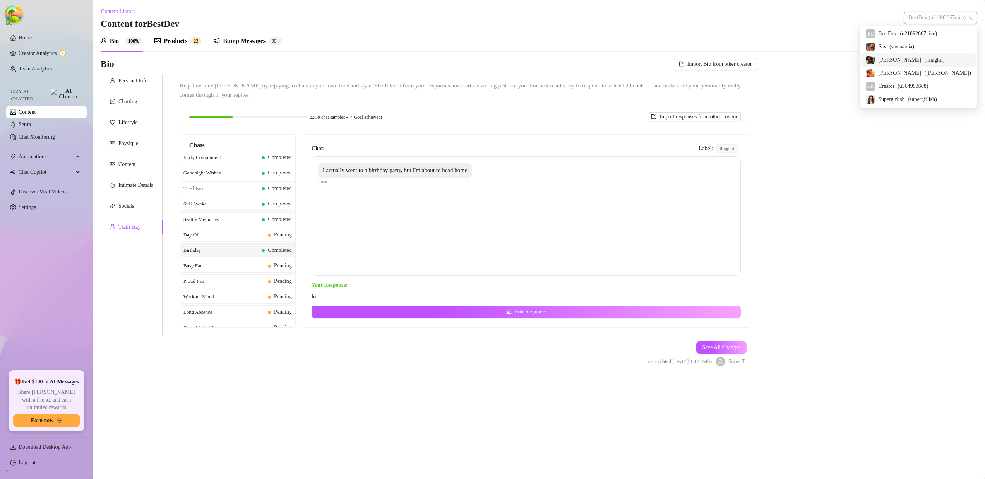
click at [914, 58] on div "[PERSON_NAME] ( miagkii )" at bounding box center [918, 59] width 105 height 9
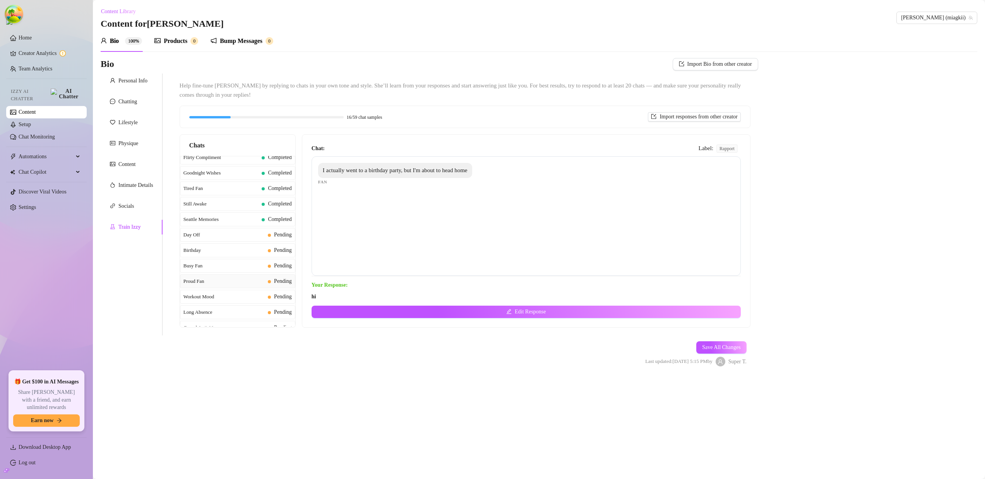
click at [236, 282] on span "Proud Fan" at bounding box center [224, 282] width 81 height 8
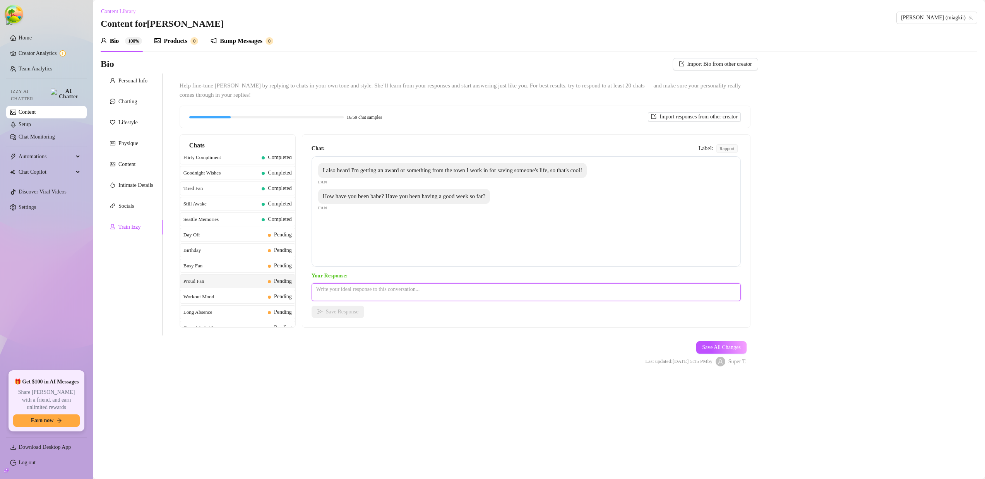
click at [340, 290] on textarea at bounding box center [526, 292] width 429 height 18
type textarea "hi"
click at [337, 314] on span "Save Response" at bounding box center [342, 312] width 33 height 6
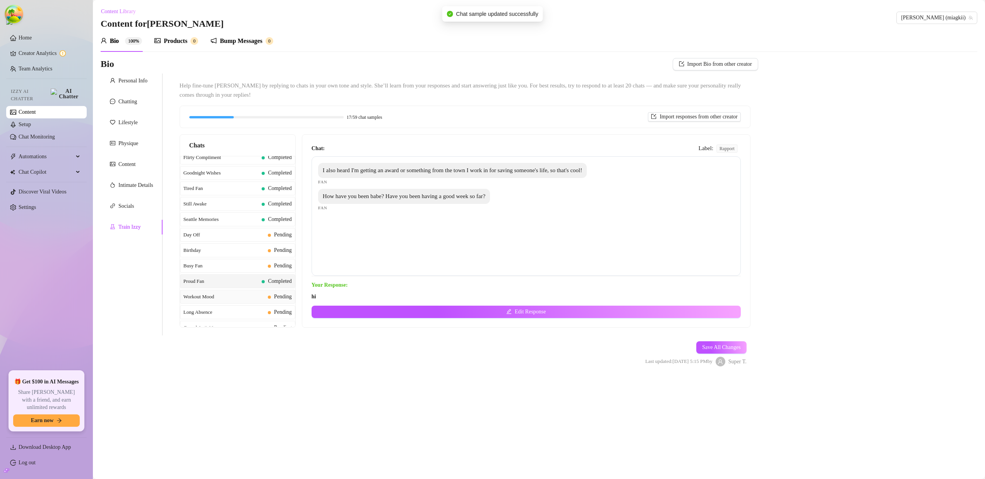
click at [254, 297] on span "Workout Mood" at bounding box center [224, 297] width 81 height 8
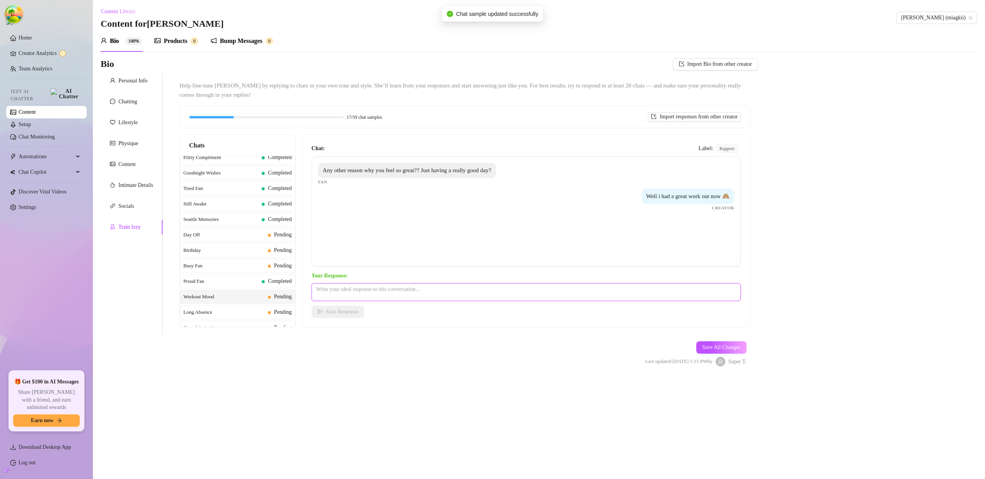
click at [349, 292] on textarea at bounding box center [526, 292] width 429 height 18
paste textarea "hi"
type textarea "hi"
click at [343, 310] on span "Save Response" at bounding box center [342, 312] width 33 height 6
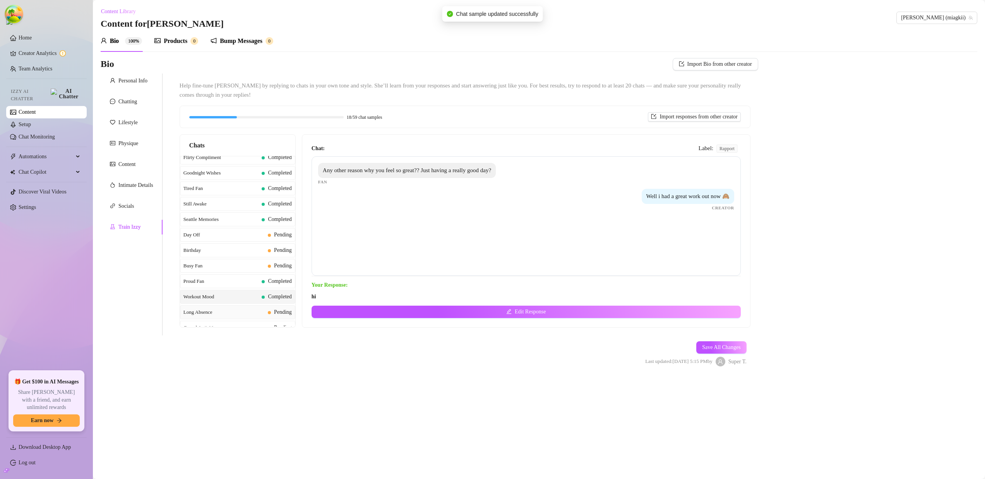
click at [249, 314] on span "Long Absence" at bounding box center [224, 313] width 81 height 8
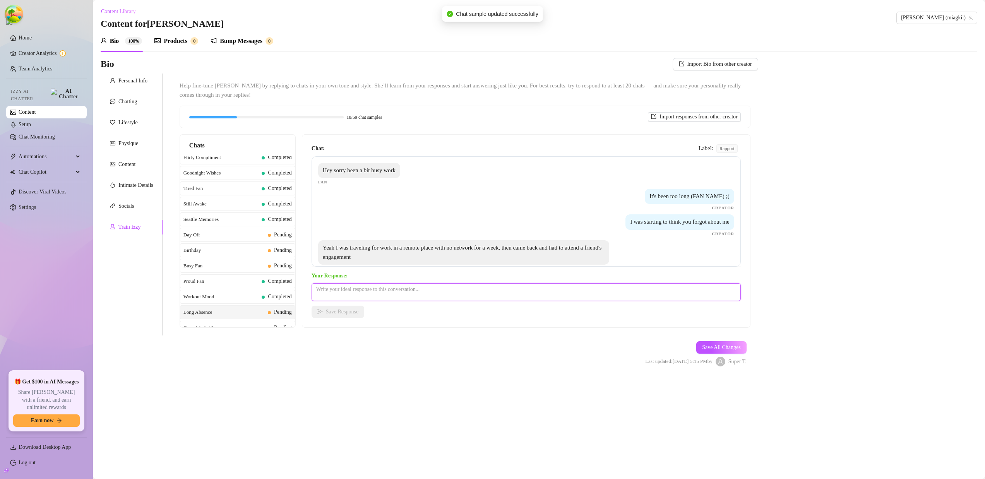
click at [340, 288] on textarea at bounding box center [526, 292] width 429 height 18
paste textarea "hi"
type textarea "hi"
click at [341, 313] on span "Save Response" at bounding box center [342, 312] width 33 height 6
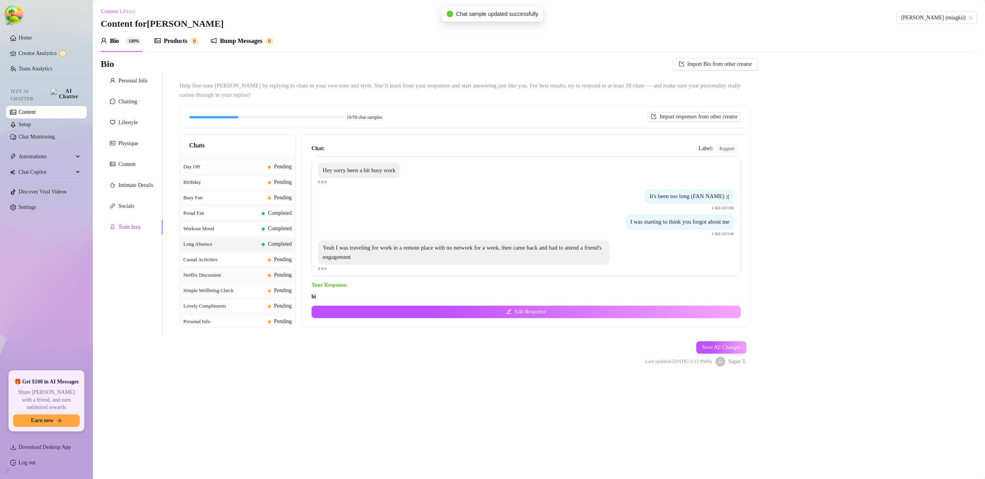
scroll to position [641, 0]
click at [253, 249] on span "Casual Activities" at bounding box center [224, 250] width 81 height 8
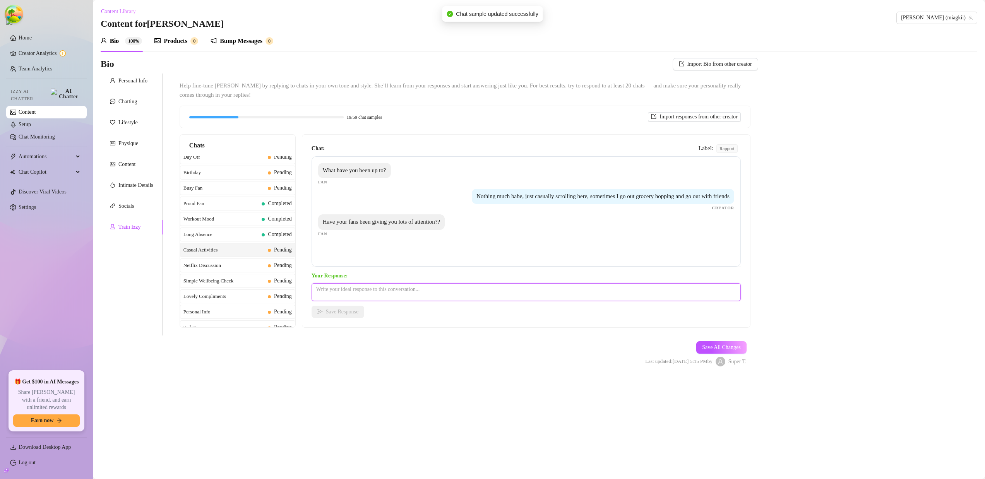
click at [350, 295] on textarea at bounding box center [526, 292] width 429 height 18
paste textarea "hi"
type textarea "hi"
click at [355, 312] on span "Save Response" at bounding box center [342, 312] width 33 height 6
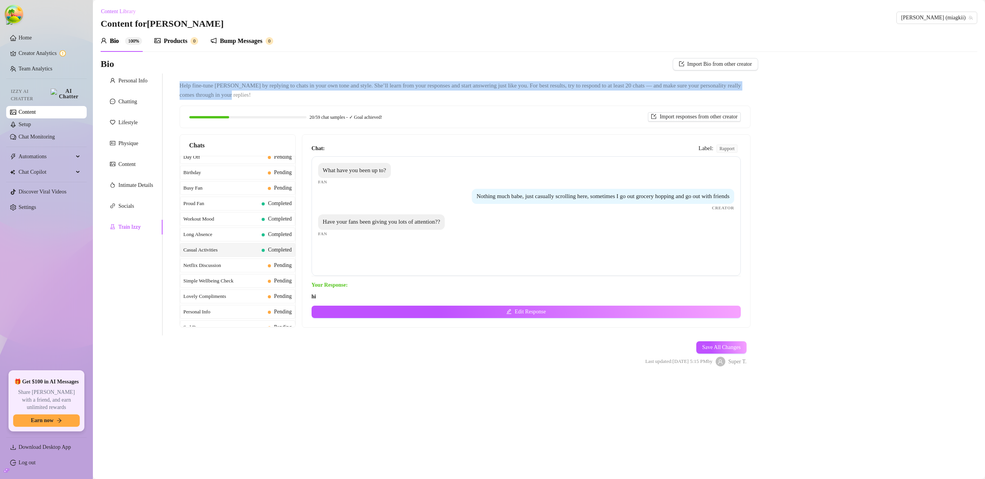
drag, startPoint x: 291, startPoint y: 97, endPoint x: 172, endPoint y: 86, distance: 119.3
click at [172, 86] on div "Help fine-tune [PERSON_NAME] by replying to chats in your own tone and style. S…" at bounding box center [461, 205] width 596 height 262
copy span "Help fine-tune [PERSON_NAME] by replying to chats in your own tone and style. S…"
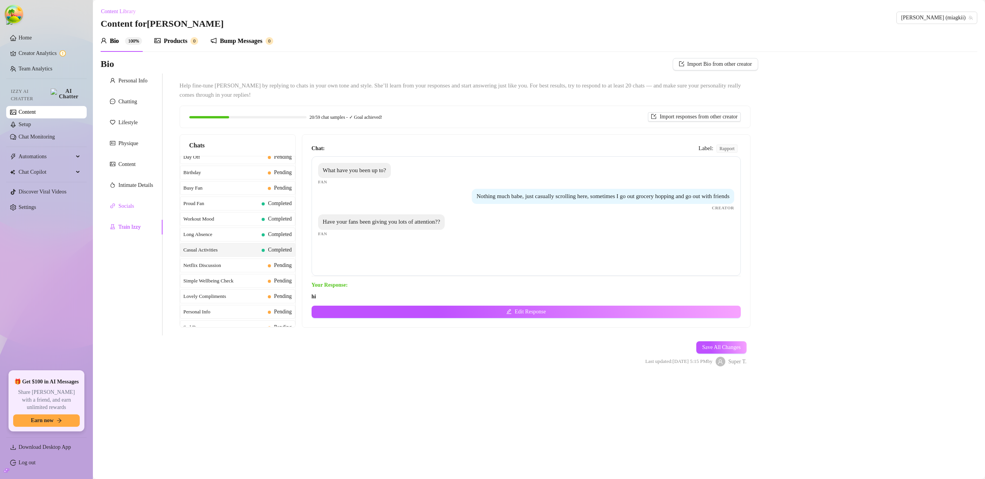
click at [127, 203] on div "Socials" at bounding box center [125, 206] width 15 height 9
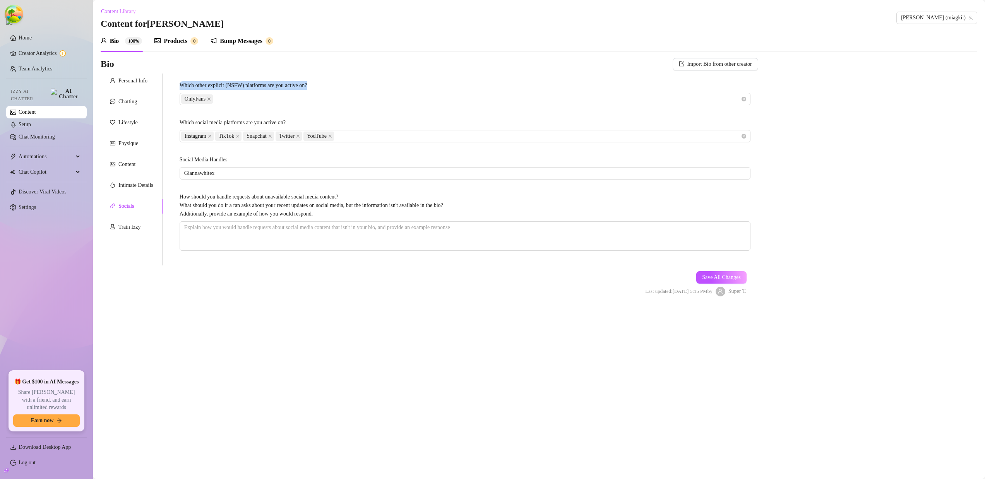
drag, startPoint x: 178, startPoint y: 82, endPoint x: 328, endPoint y: 84, distance: 150.2
click at [328, 84] on div "Which other explicit (NSFW) platforms are you active on? OnlyFans Which social …" at bounding box center [465, 170] width 587 height 192
copy div "Which other explicit (NSFW) platforms are you active on?"
click at [136, 226] on div "Train Izzy" at bounding box center [129, 227] width 22 height 9
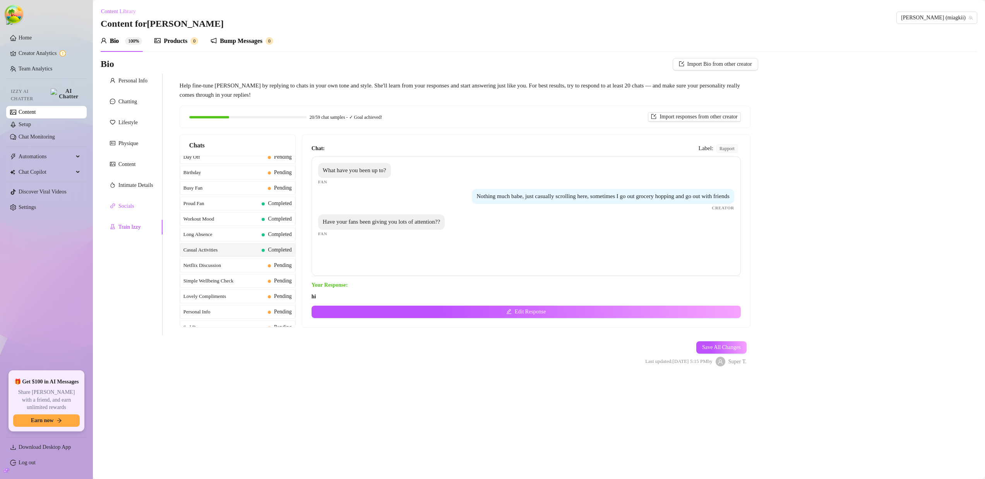
click at [129, 205] on div "Socials" at bounding box center [125, 206] width 15 height 9
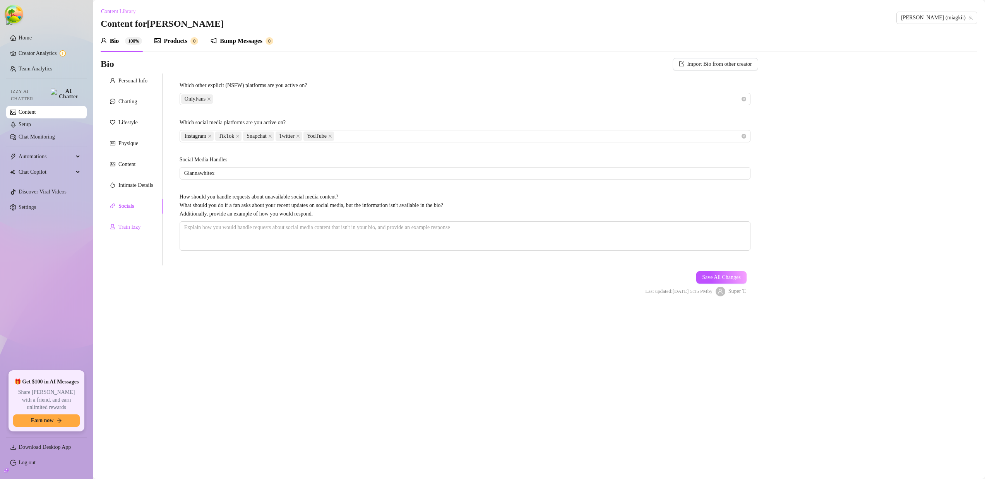
click at [124, 223] on div "Train Izzy" at bounding box center [129, 227] width 22 height 9
